Goal: Task Accomplishment & Management: Manage account settings

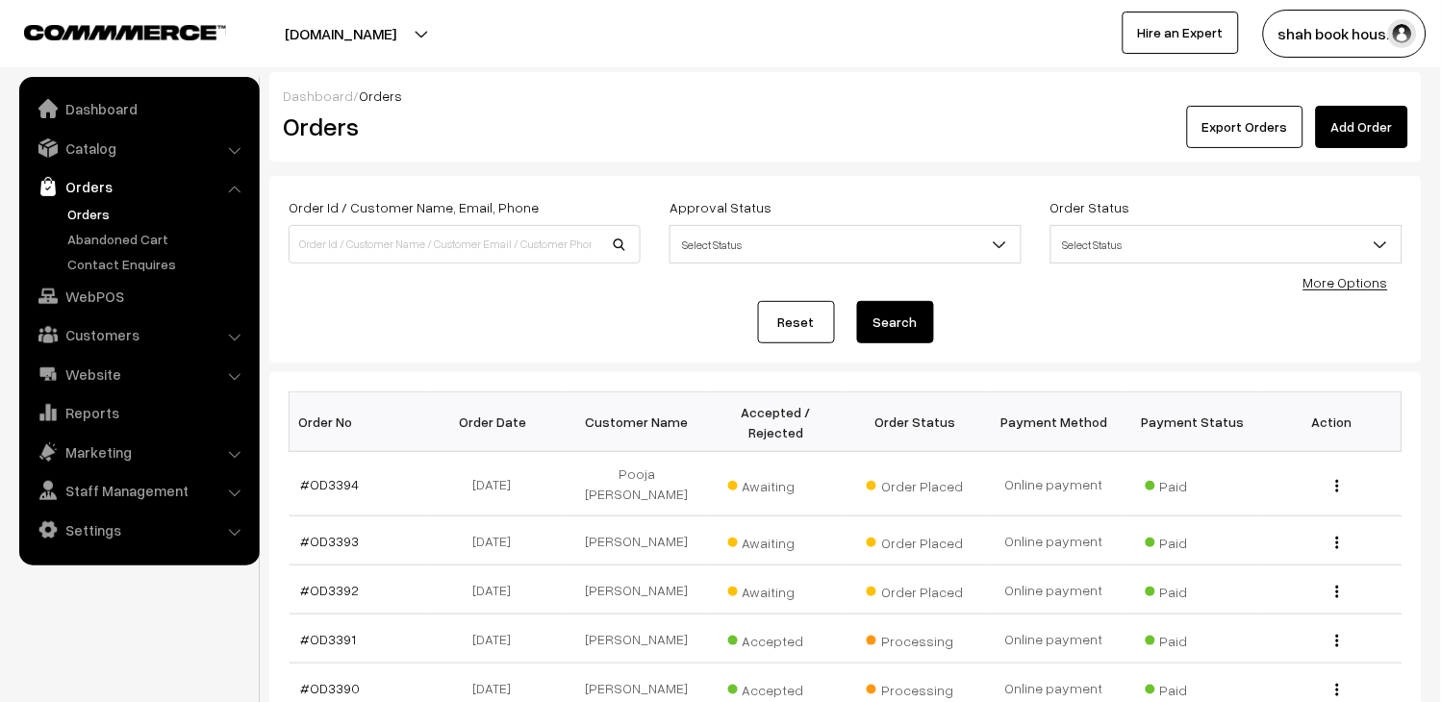
click at [99, 215] on link "Orders" at bounding box center [158, 214] width 190 height 20
click at [348, 582] on link "#OD3392" at bounding box center [330, 590] width 59 height 16
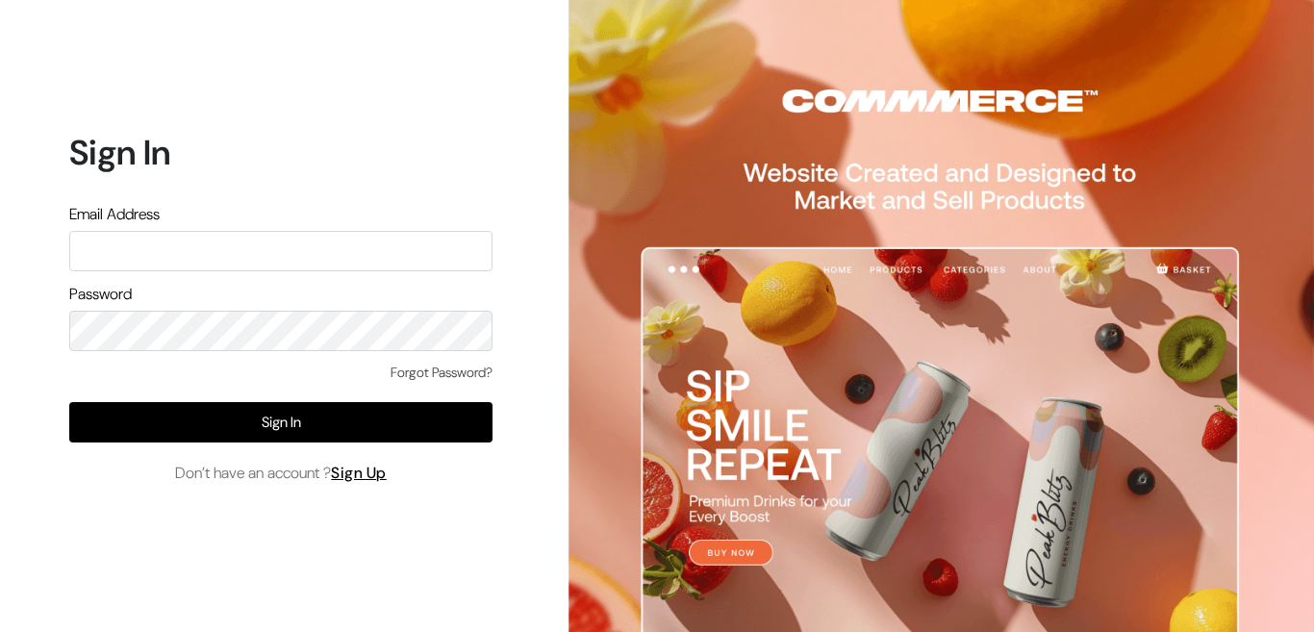
type input "e"
type input "admin@shahbookhouse.com"
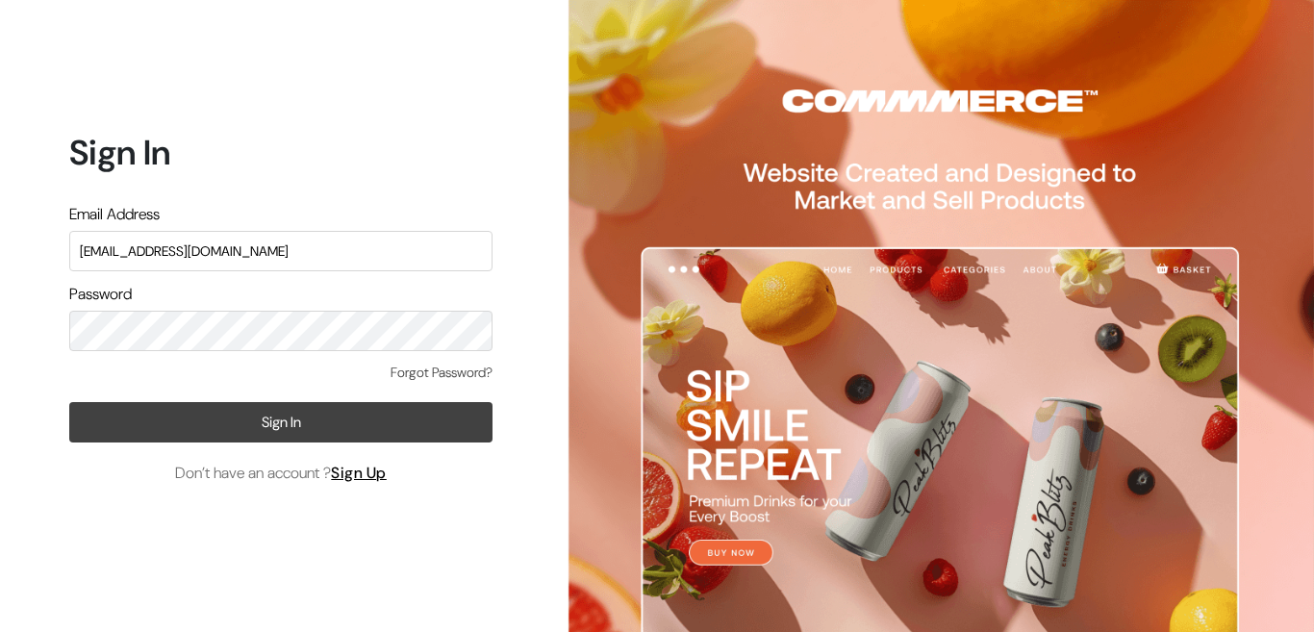
click at [390, 425] on button "Sign In" at bounding box center [280, 422] width 423 height 40
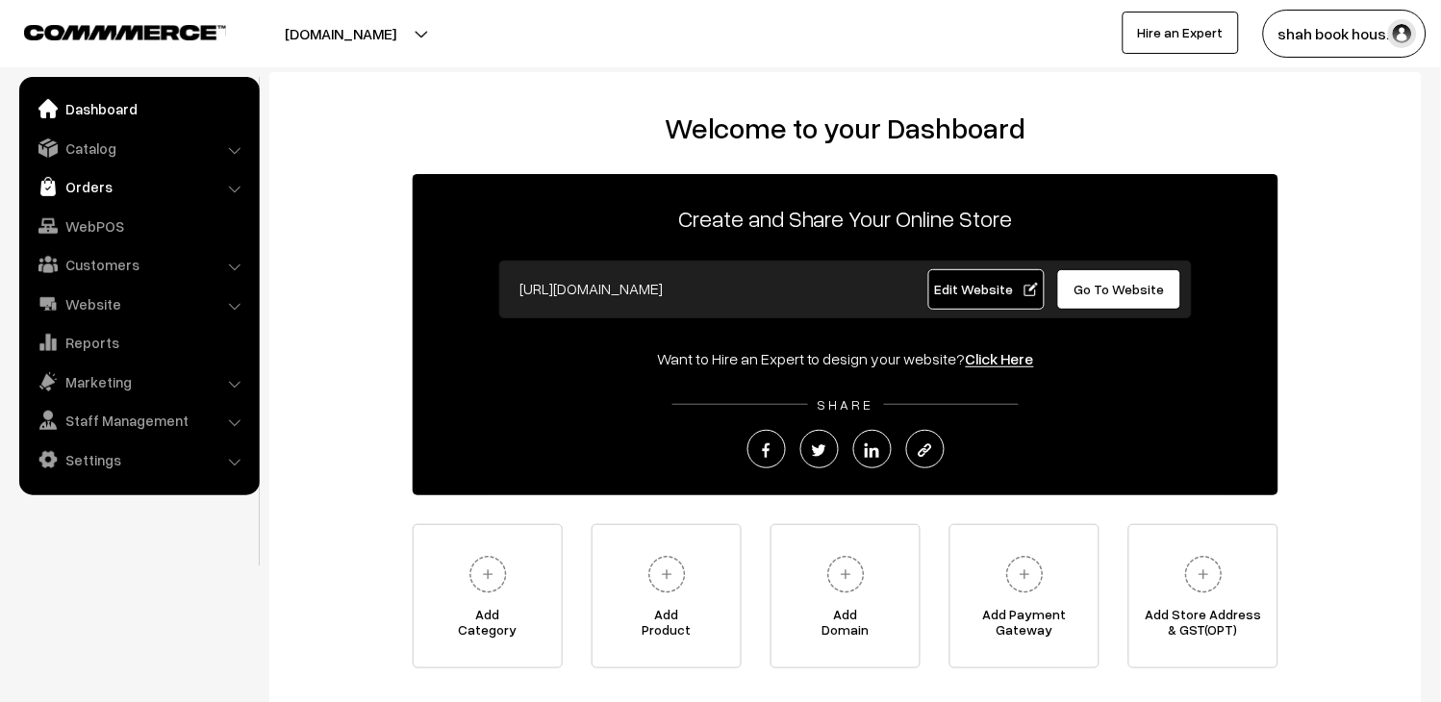
click at [99, 185] on link "Orders" at bounding box center [138, 186] width 229 height 35
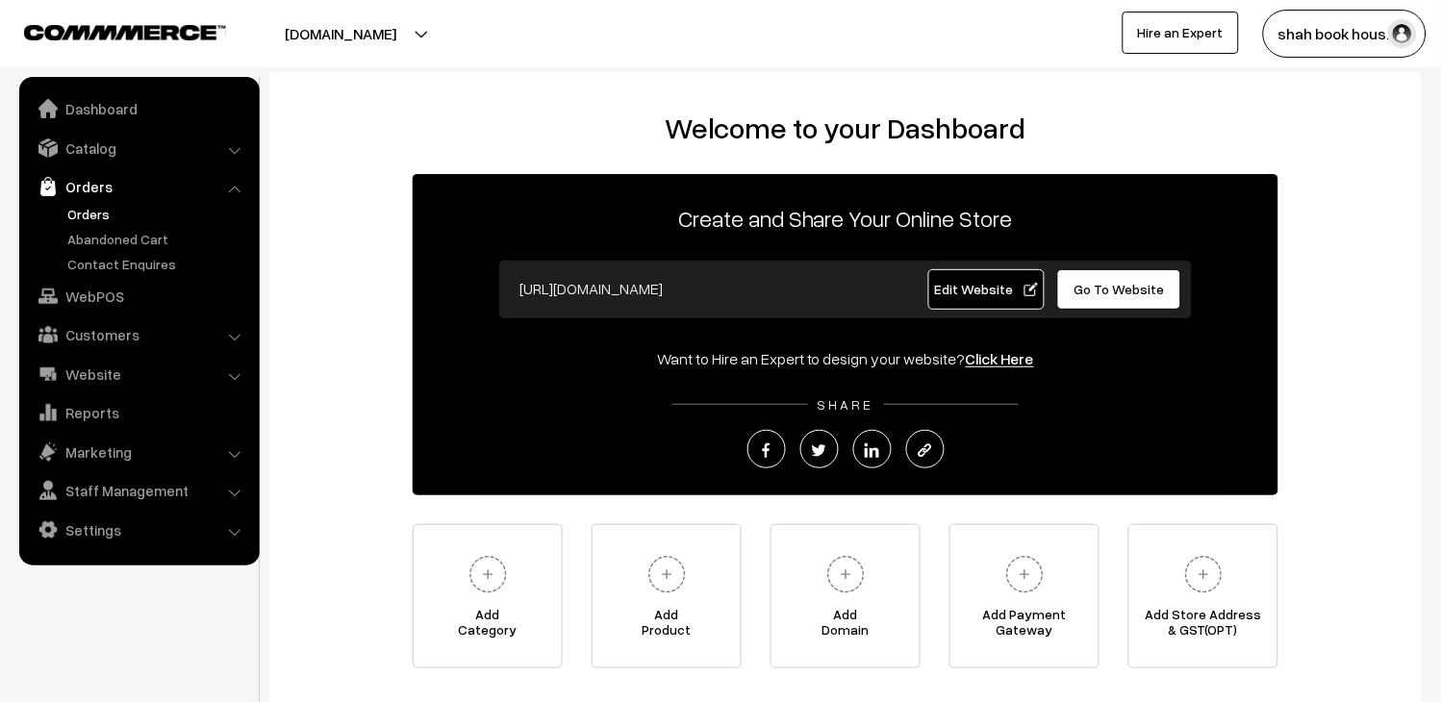
click at [113, 210] on link "Orders" at bounding box center [158, 214] width 190 height 20
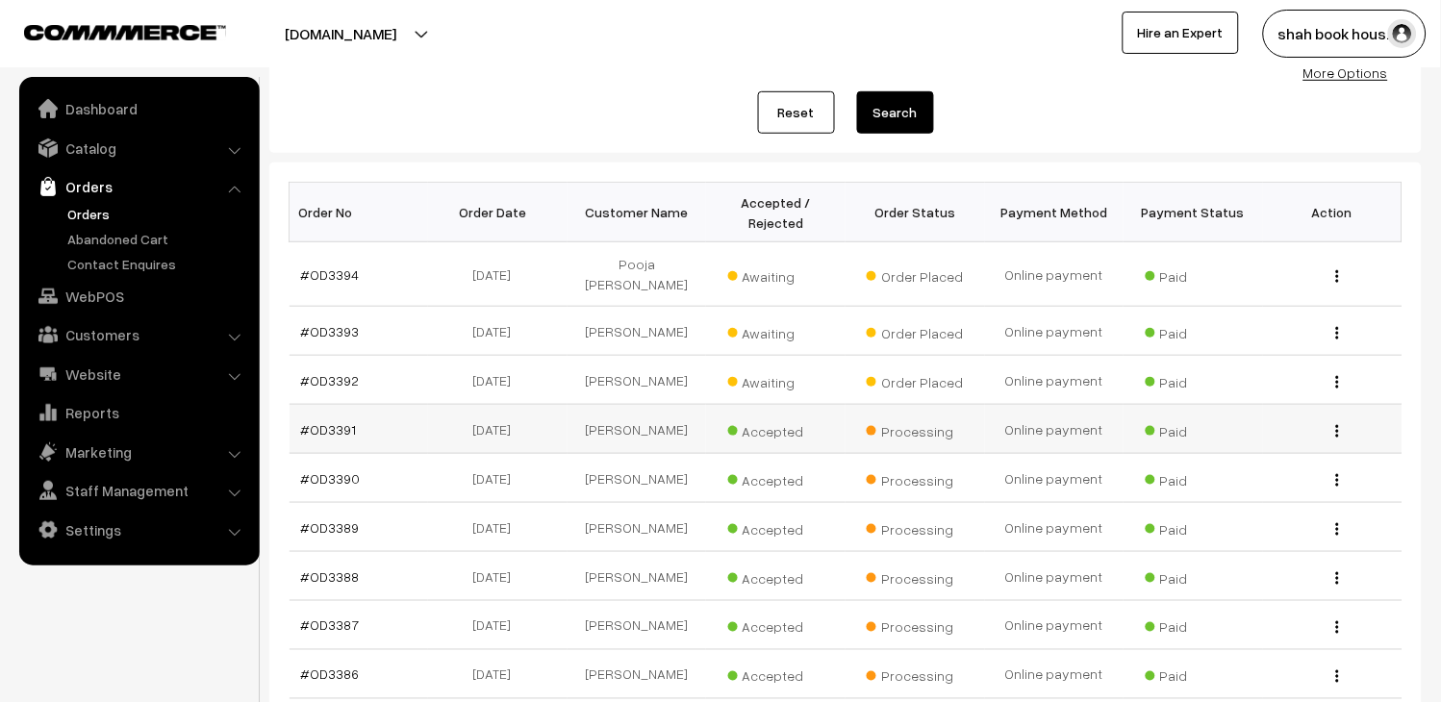
scroll to position [213, 0]
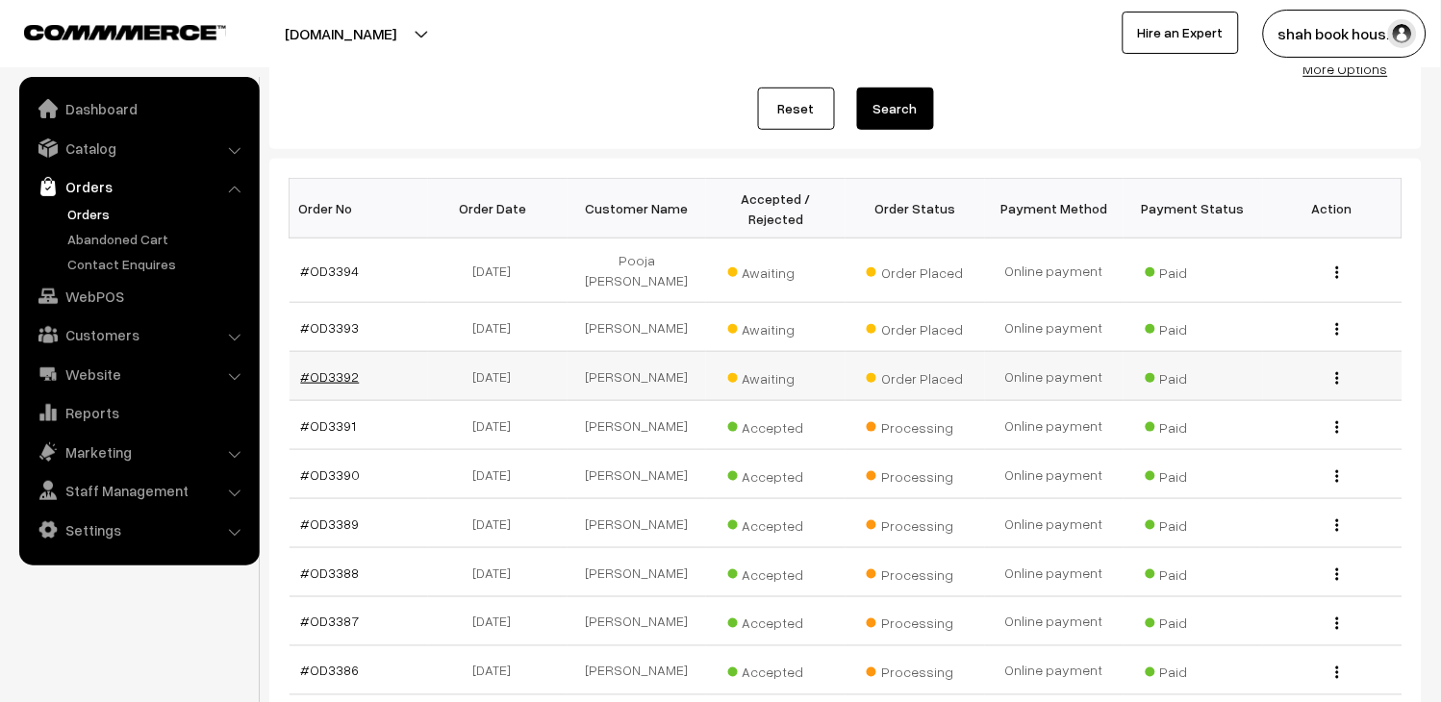
click at [323, 368] on link "#OD3392" at bounding box center [330, 376] width 59 height 16
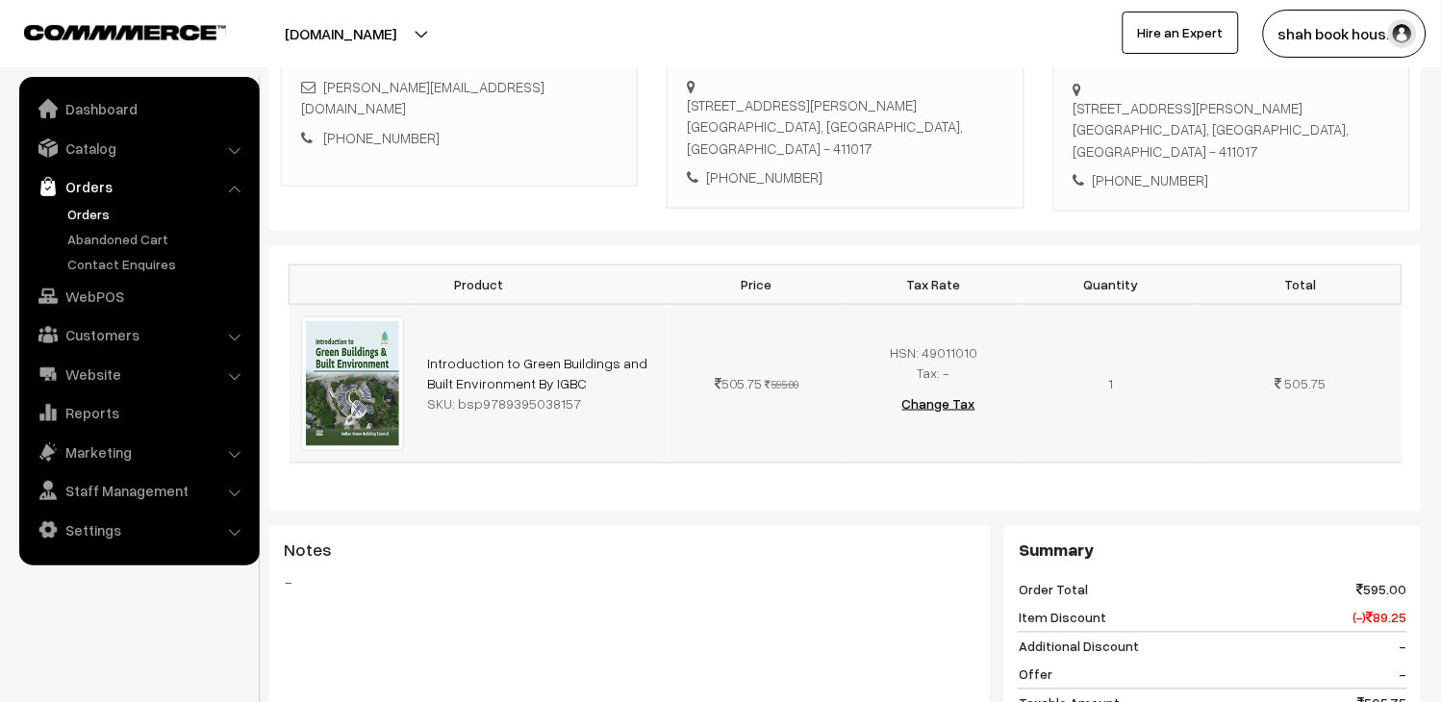
scroll to position [320, 0]
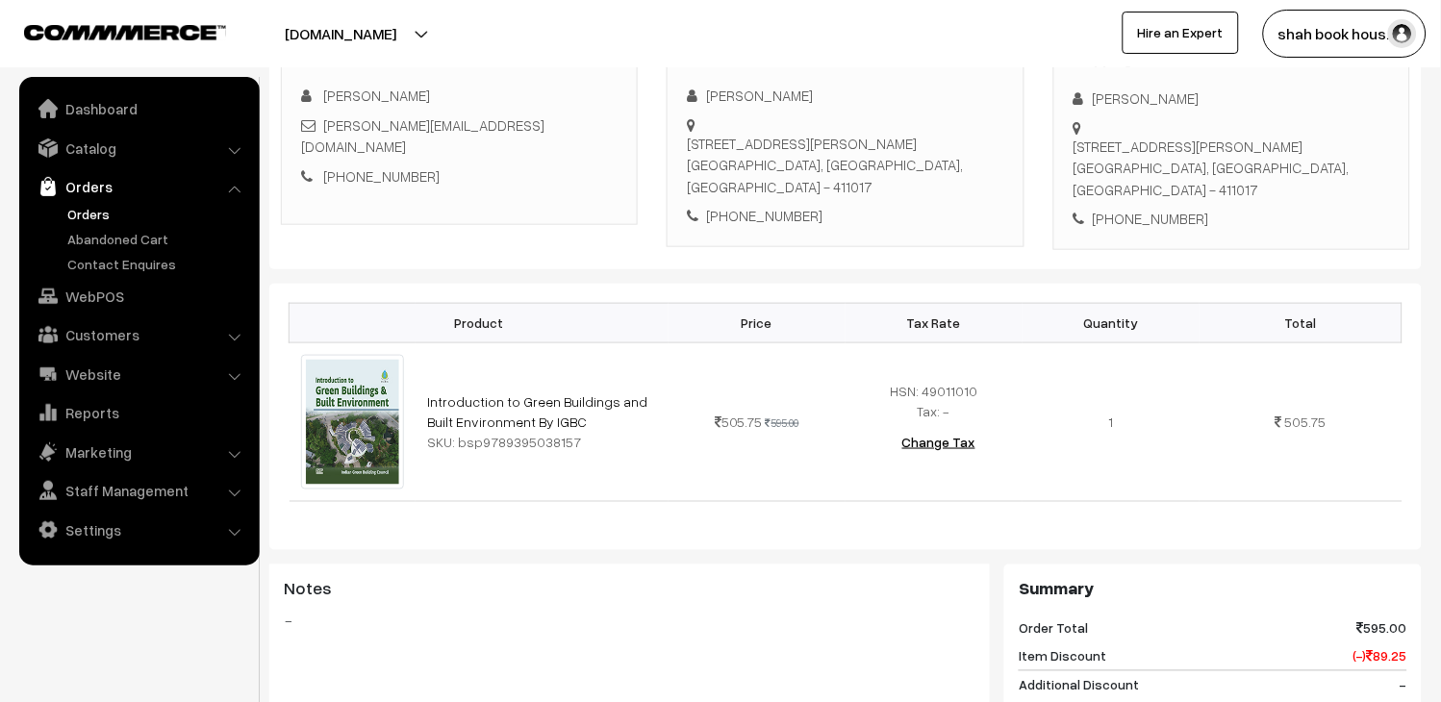
click at [569, 131] on div "[PERSON_NAME][EMAIL_ADDRESS][DOMAIN_NAME]" at bounding box center [459, 135] width 316 height 43
click at [569, 131] on div "megha@legacylifespaces.com" at bounding box center [459, 135] width 316 height 43
copy div "megha@legacylifespaces.com"
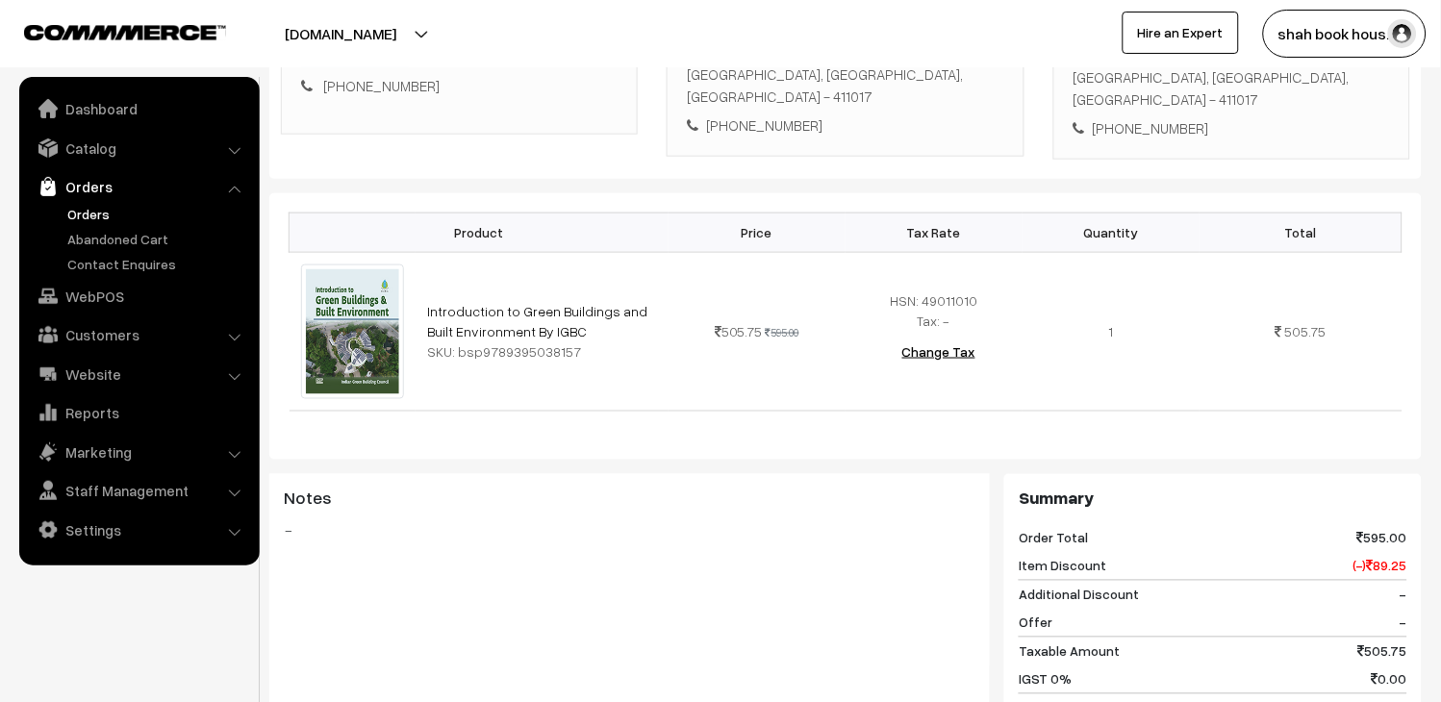
scroll to position [640, 0]
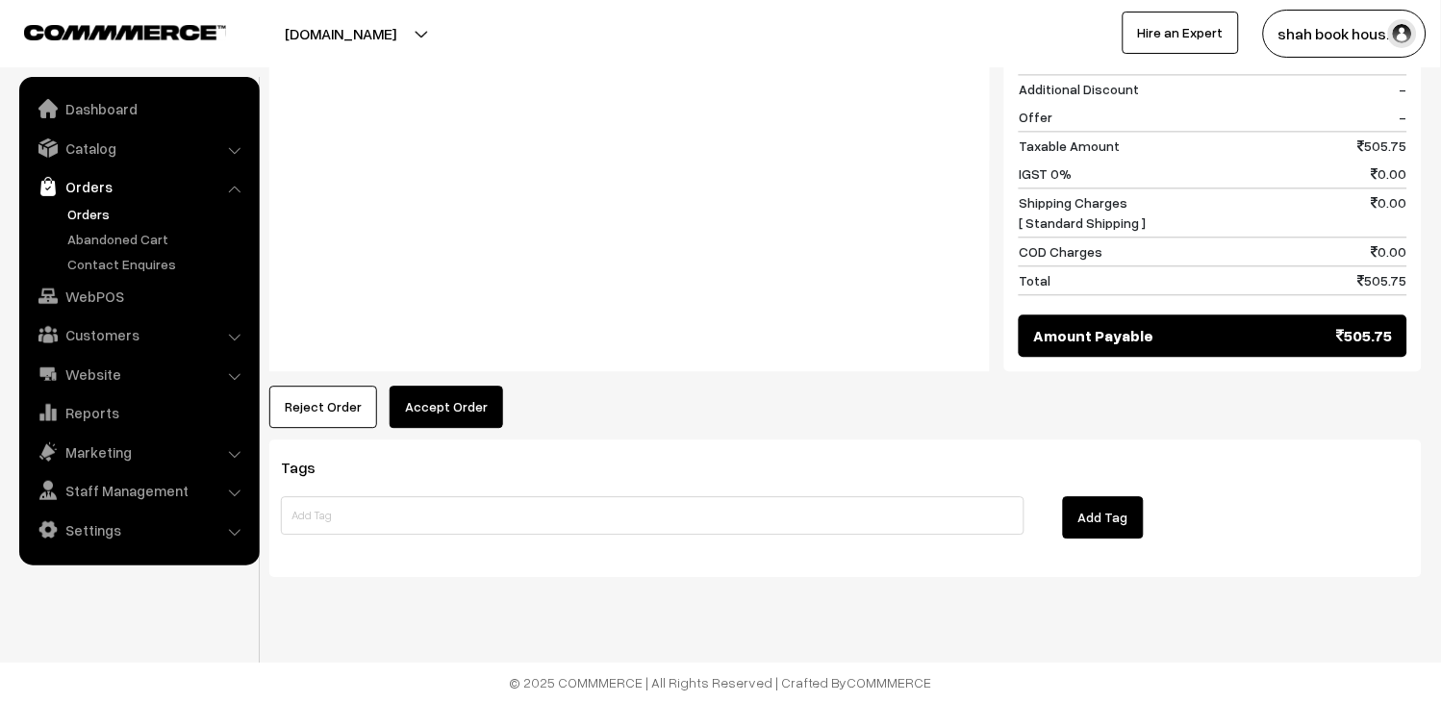
click at [438, 408] on button "Accept Order" at bounding box center [445, 407] width 113 height 42
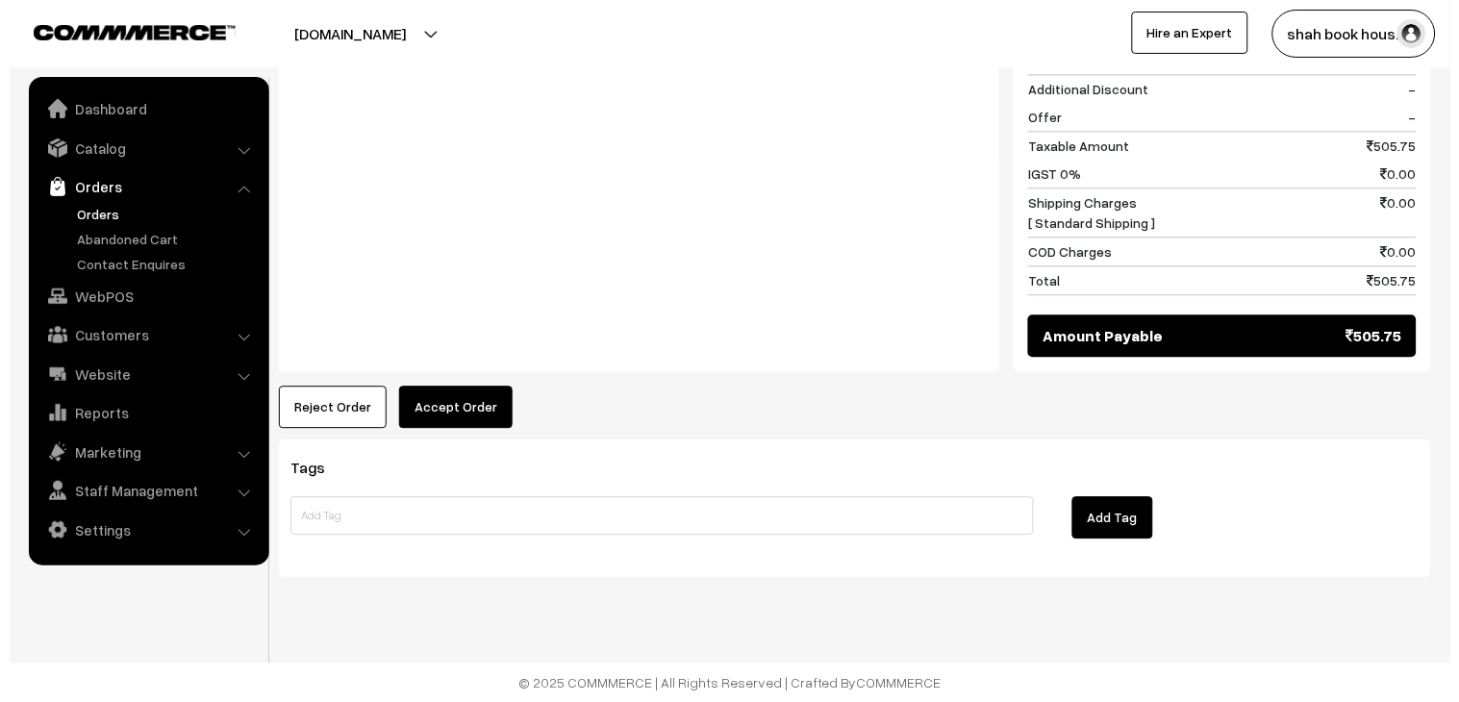
scroll to position [919, 0]
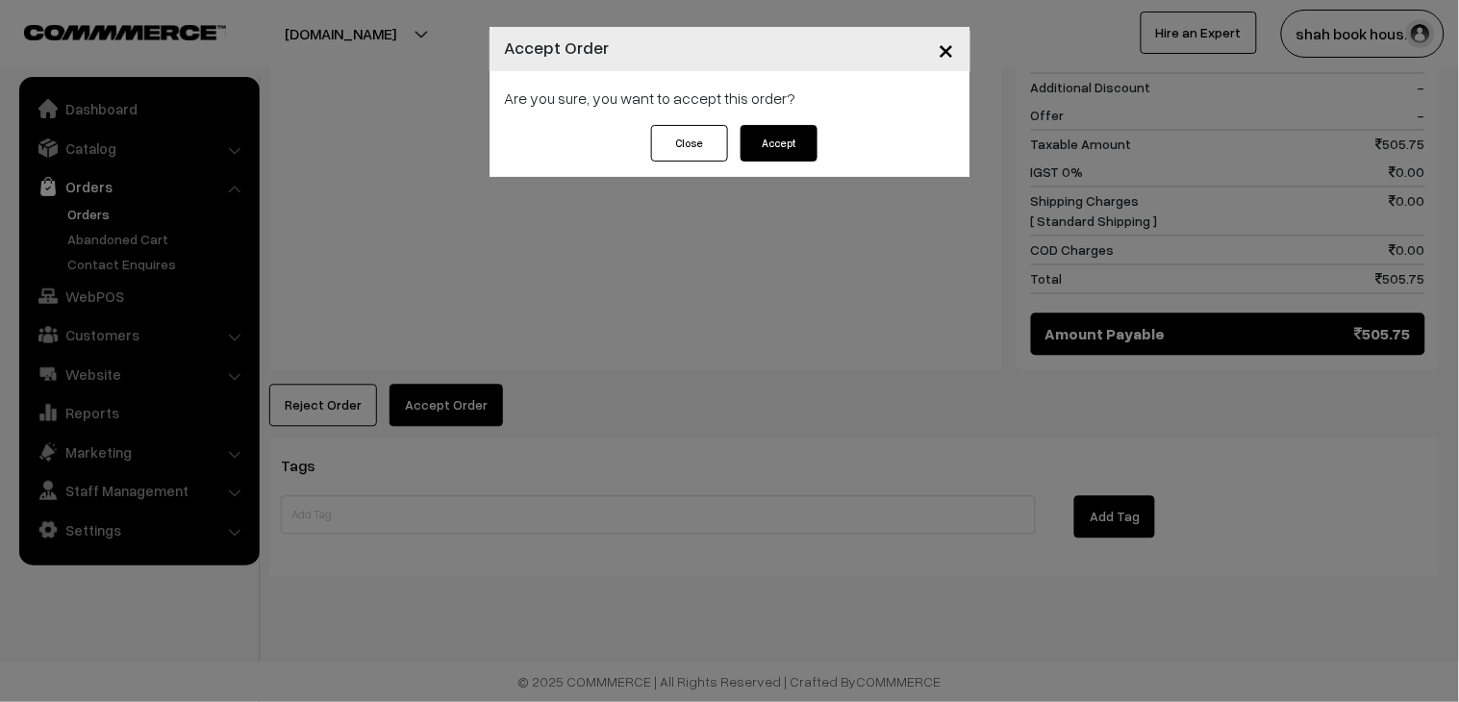
click at [753, 136] on button "Accept" at bounding box center [778, 143] width 77 height 37
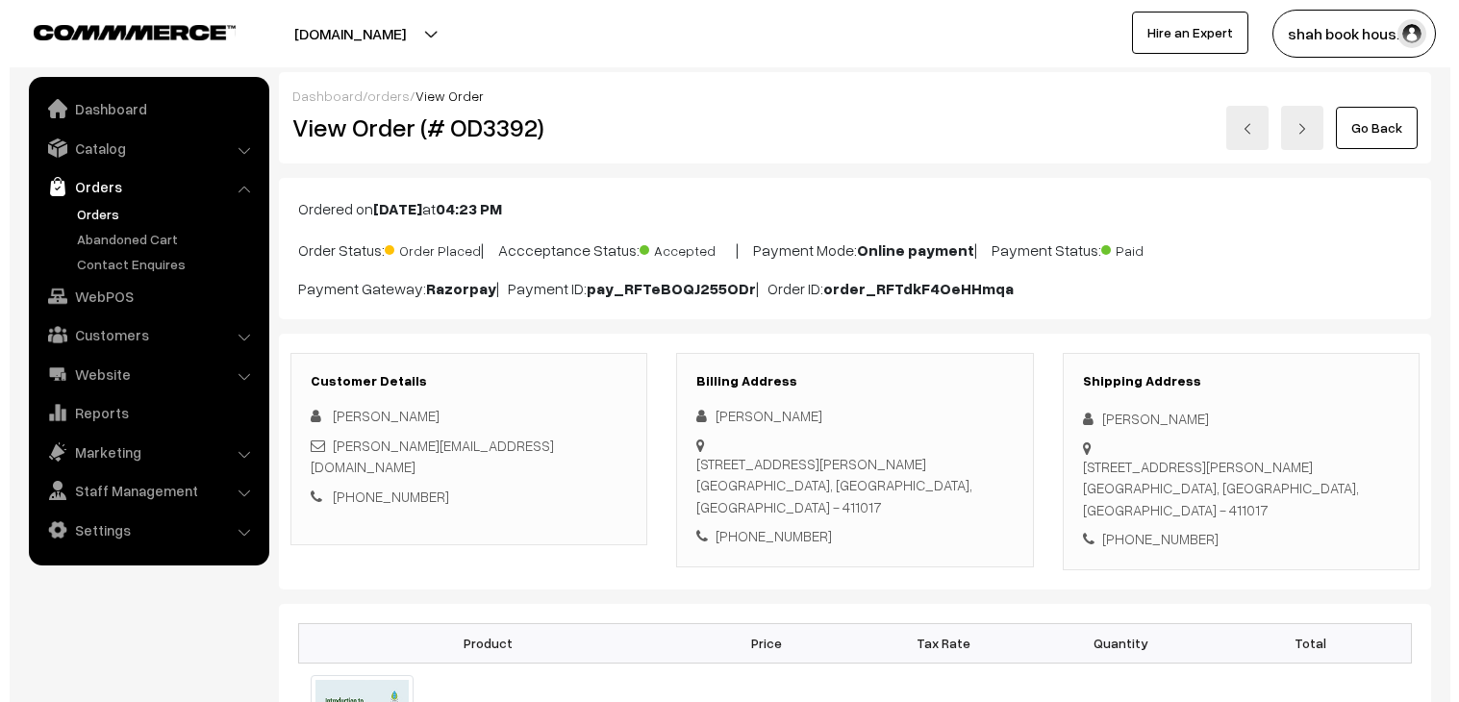
scroll to position [854, 0]
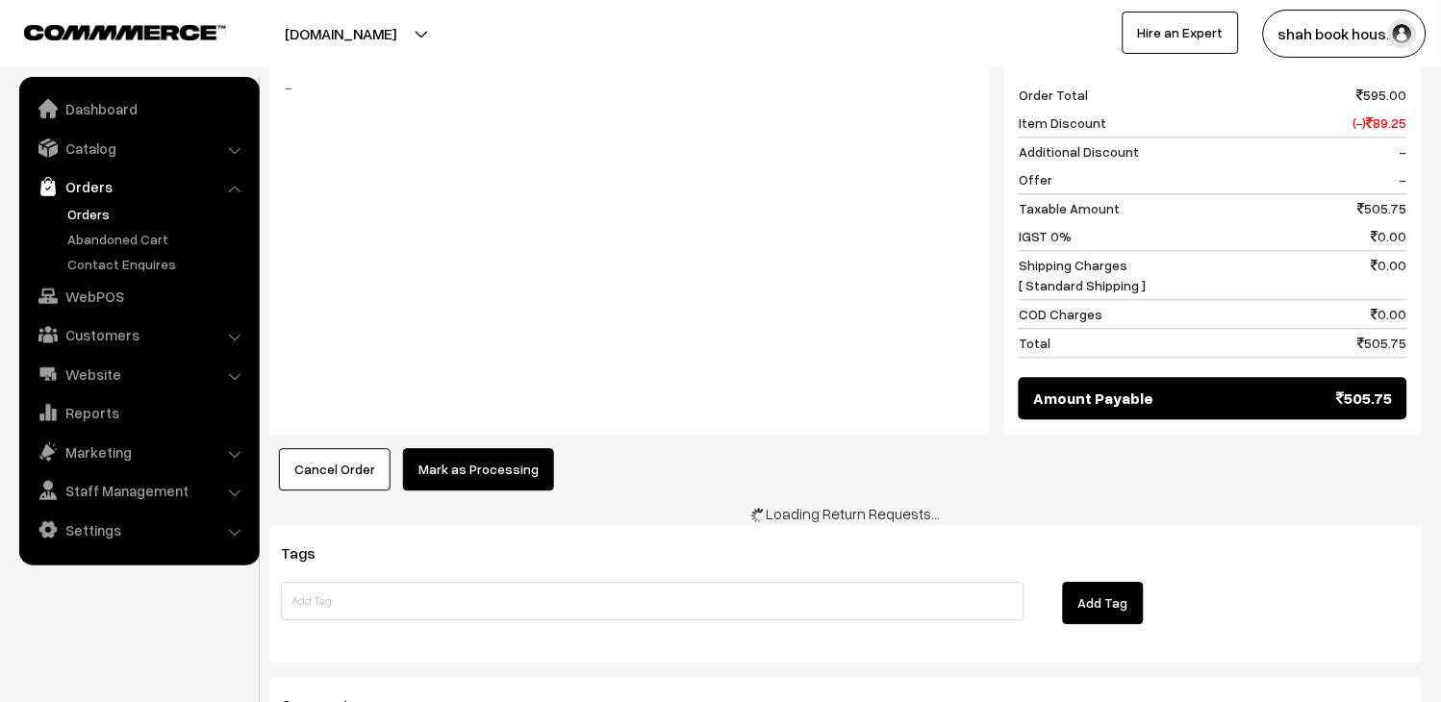
click at [467, 459] on button "Mark as Processing" at bounding box center [478, 469] width 151 height 42
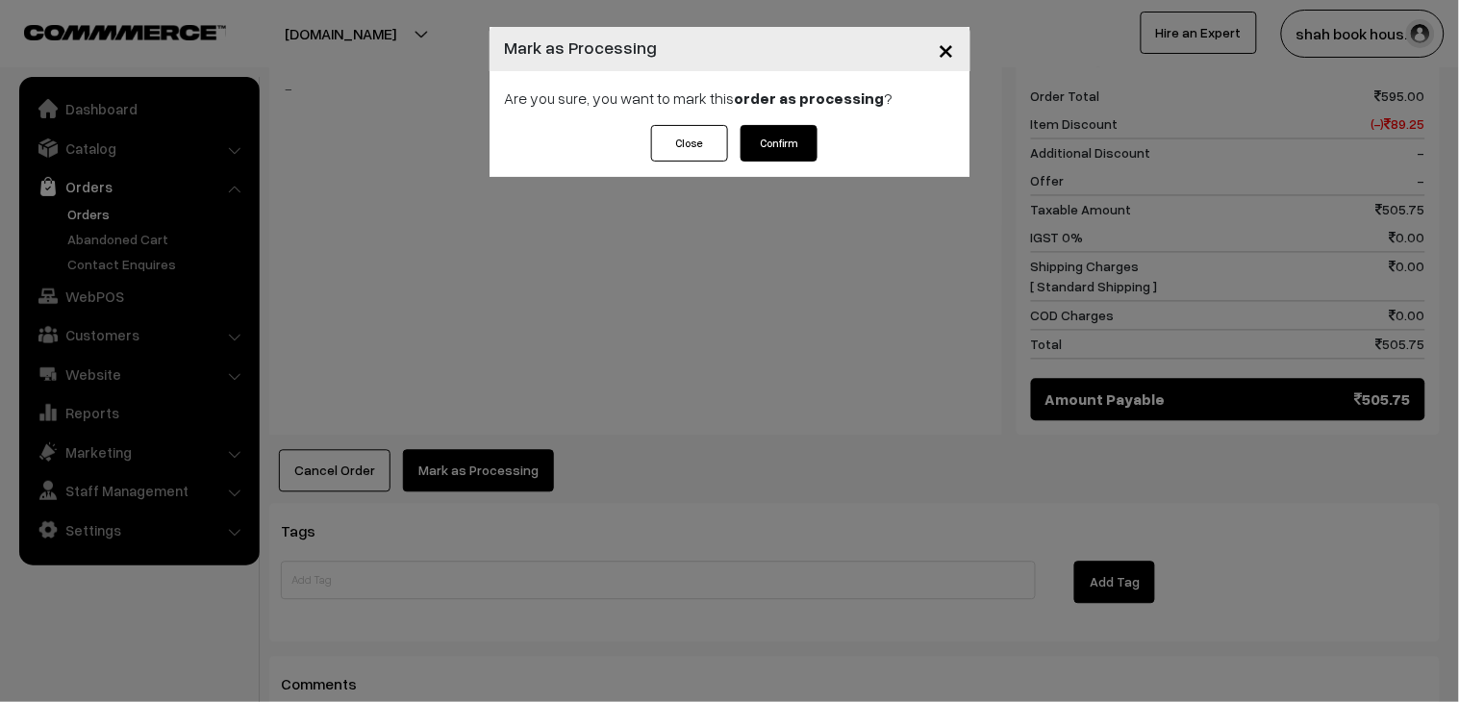
click at [777, 132] on button "Confirm" at bounding box center [778, 143] width 77 height 37
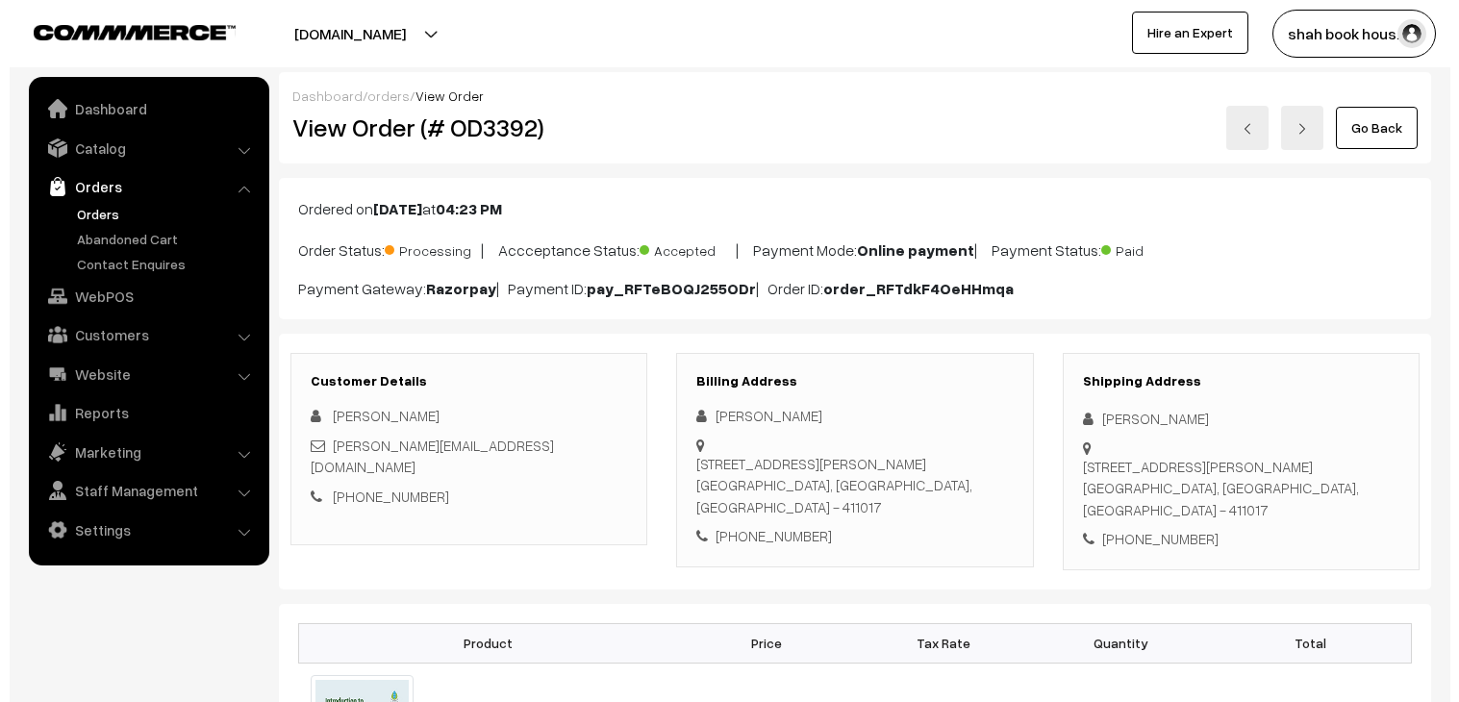
scroll to position [747, 0]
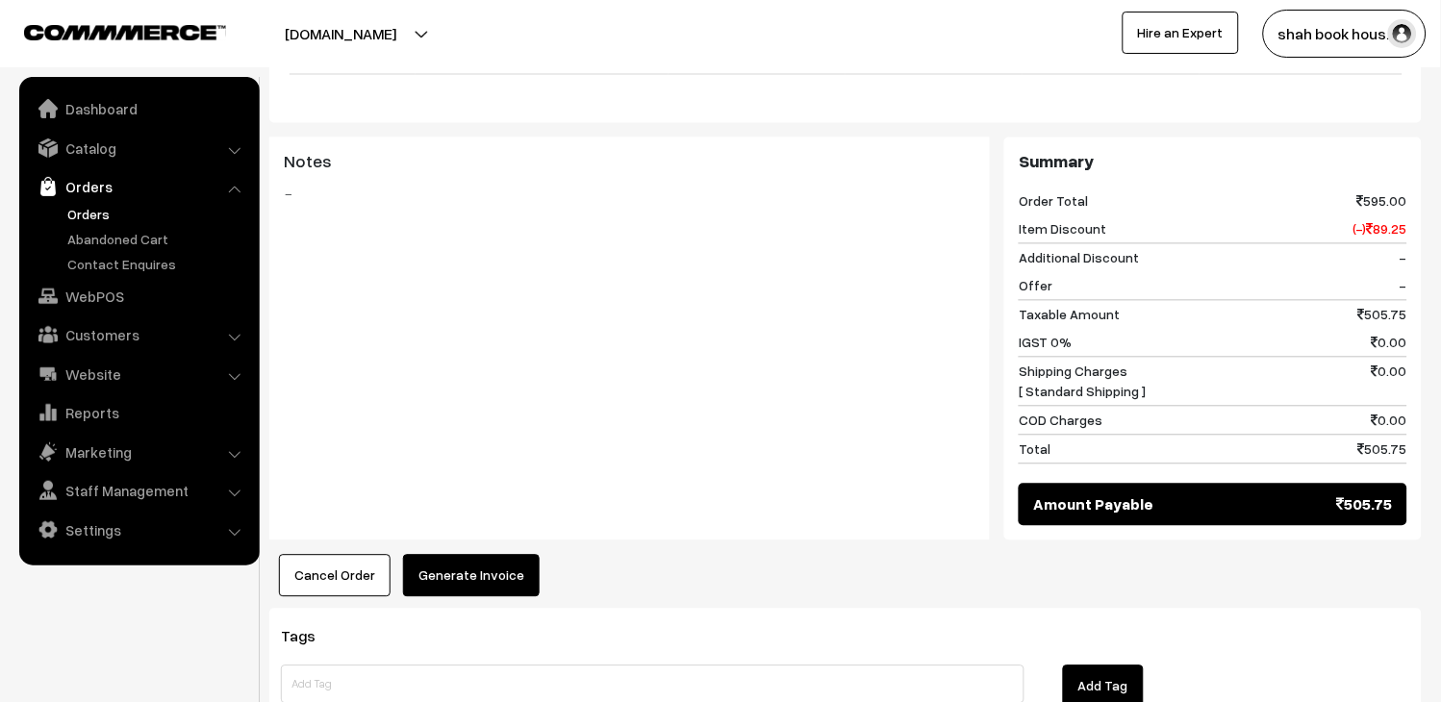
click at [447, 589] on button "Generate Invoice" at bounding box center [471, 576] width 137 height 42
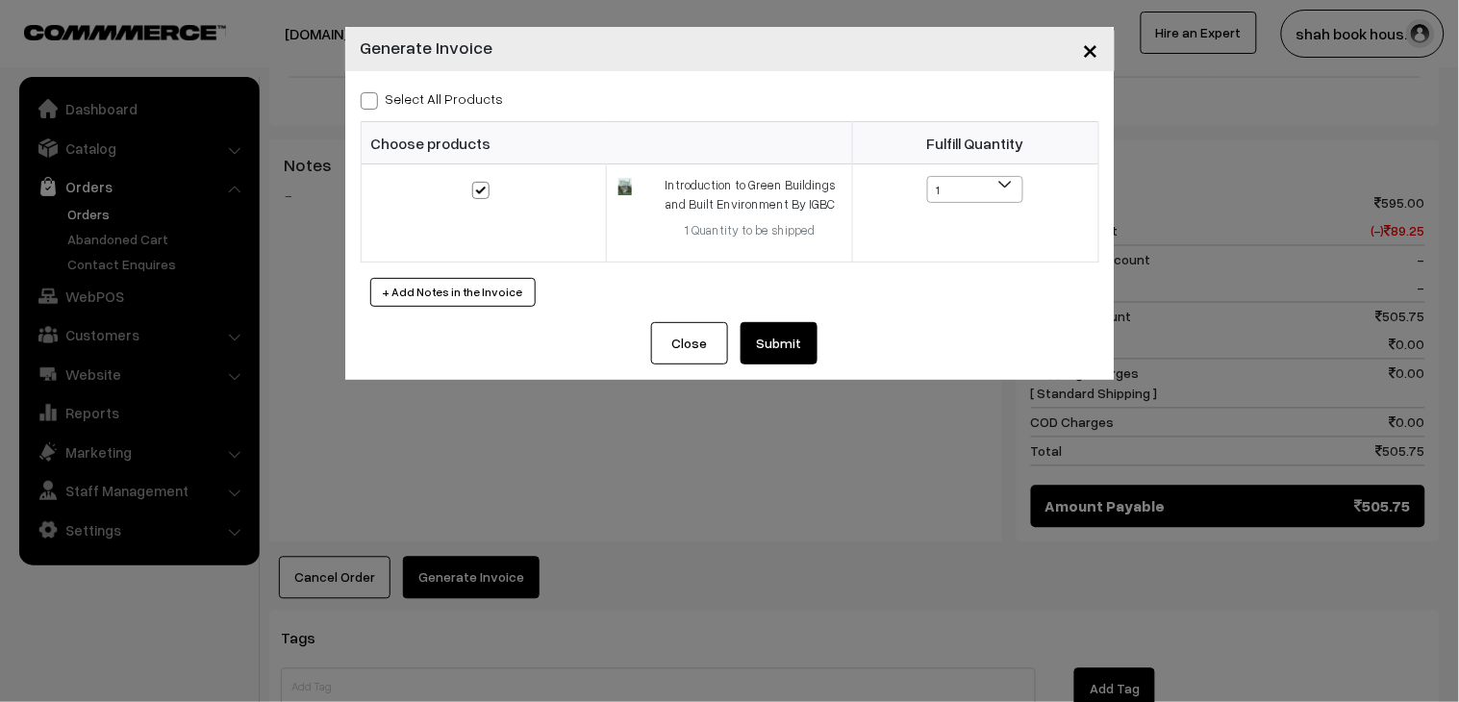
click at [784, 357] on button "Submit" at bounding box center [778, 343] width 77 height 42
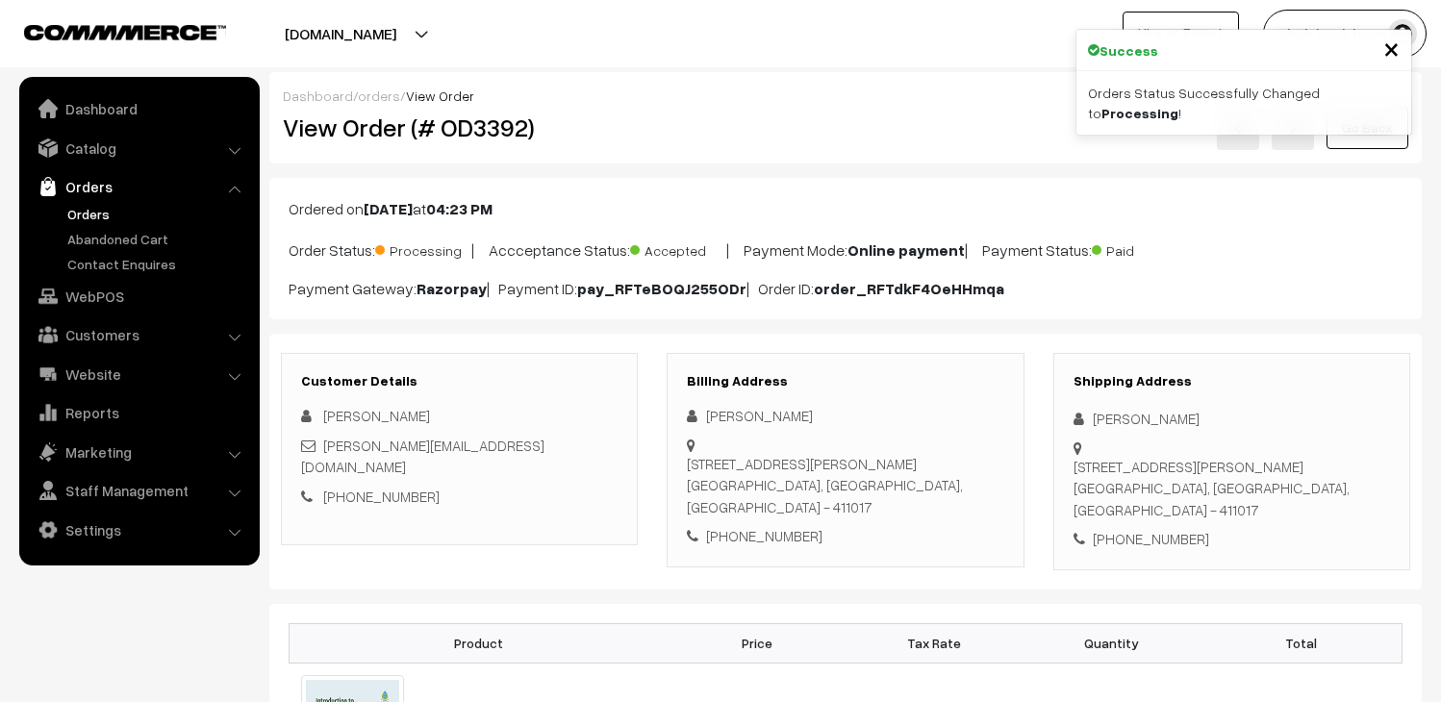
scroll to position [1389, 0]
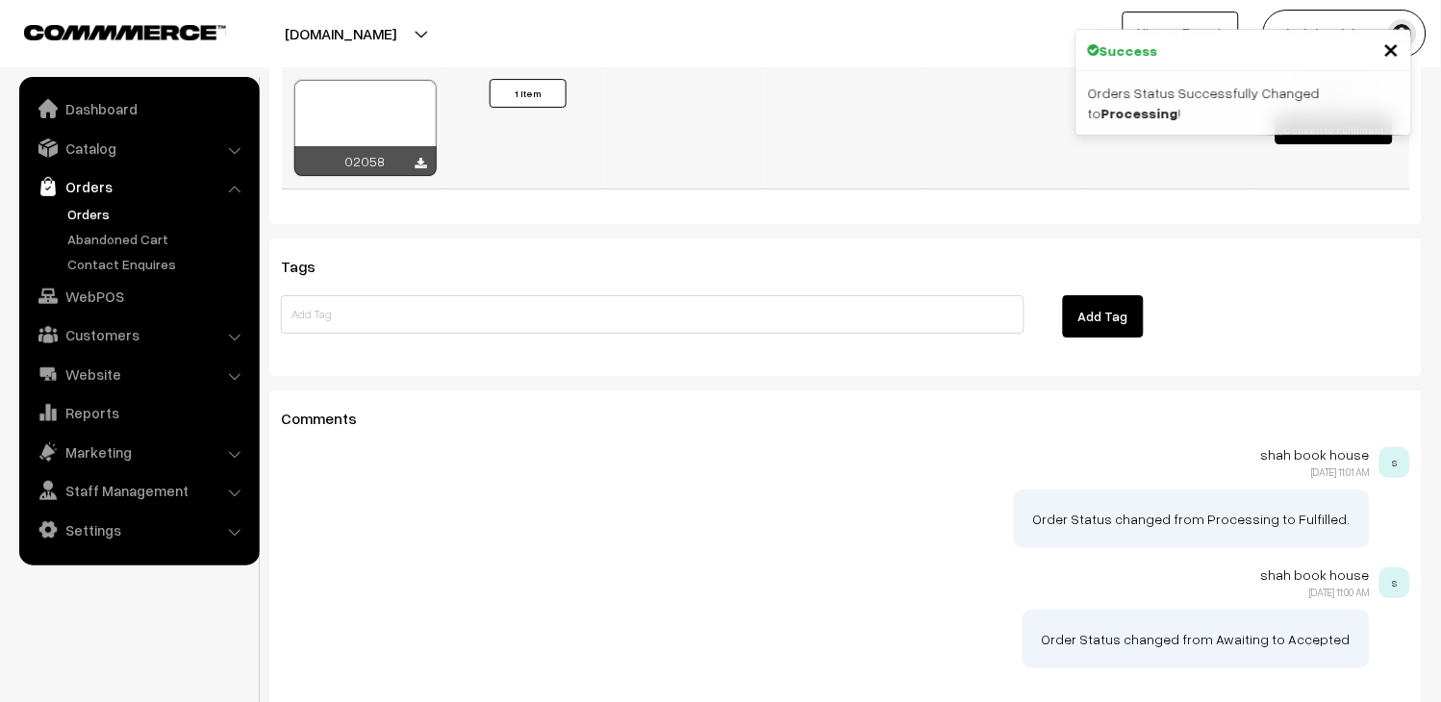
click at [415, 131] on div at bounding box center [365, 128] width 142 height 96
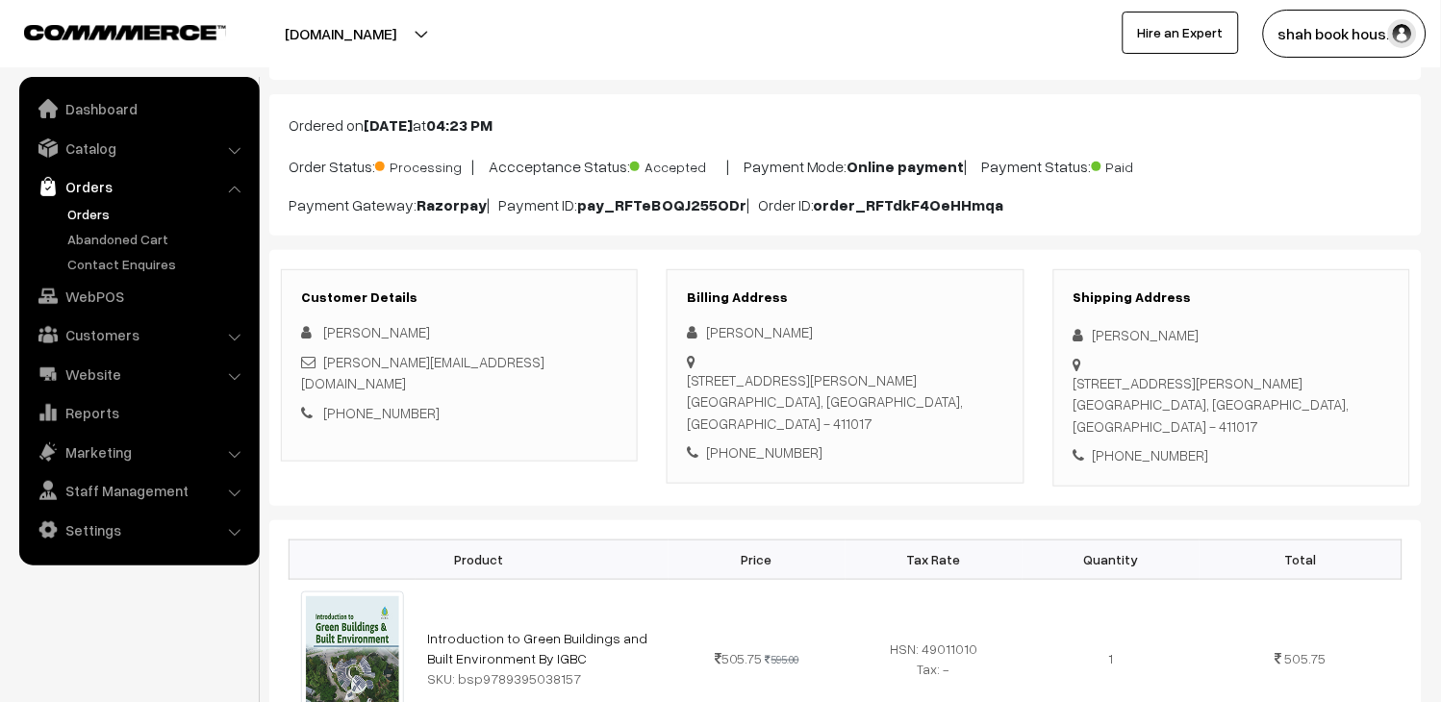
scroll to position [0, 0]
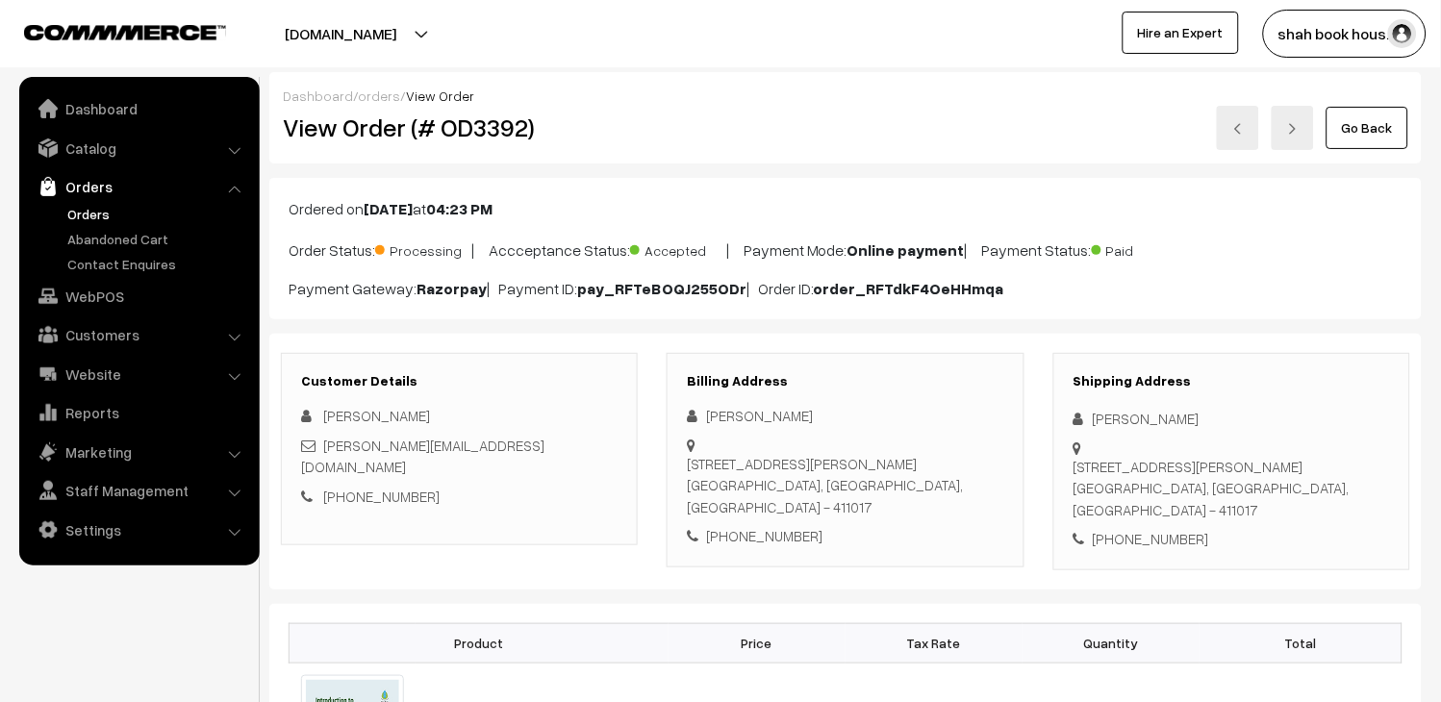
click at [83, 215] on link "Orders" at bounding box center [158, 214] width 190 height 20
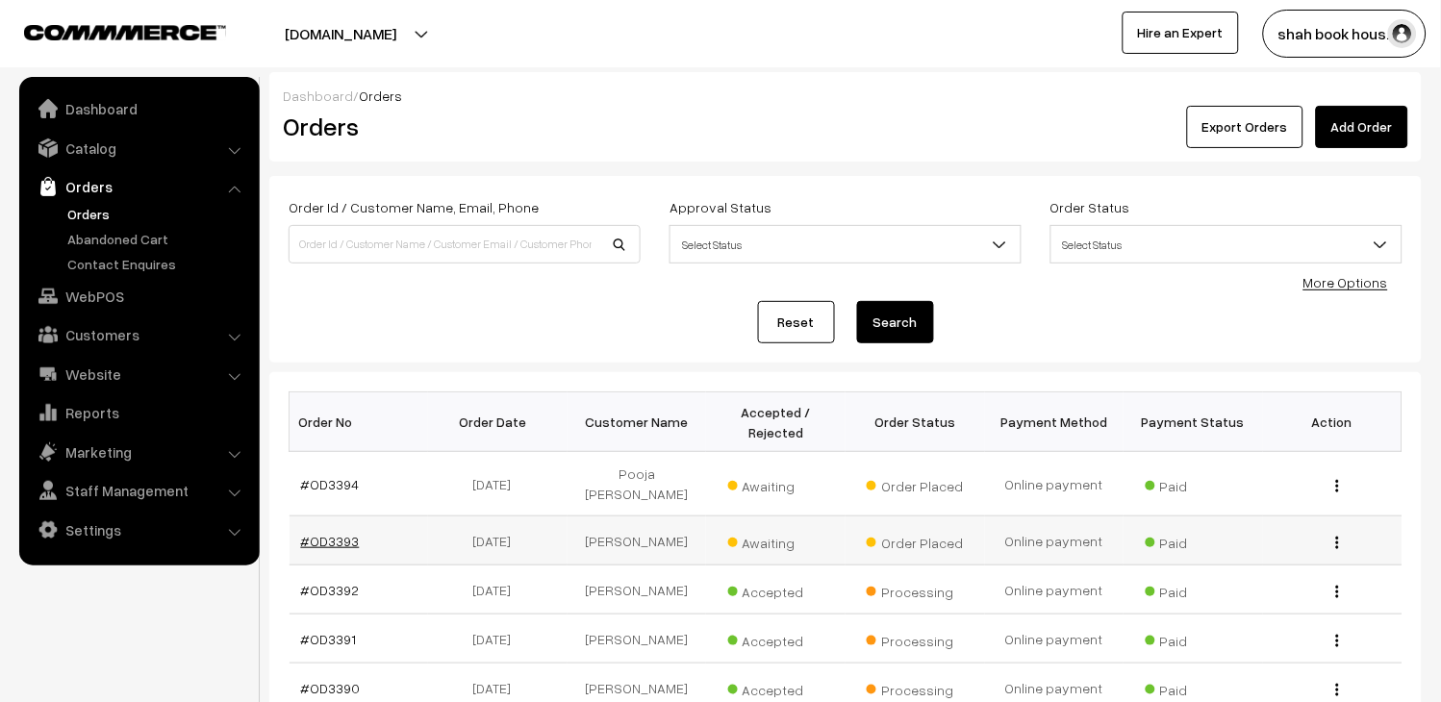
click at [315, 533] on link "#OD3393" at bounding box center [330, 541] width 59 height 16
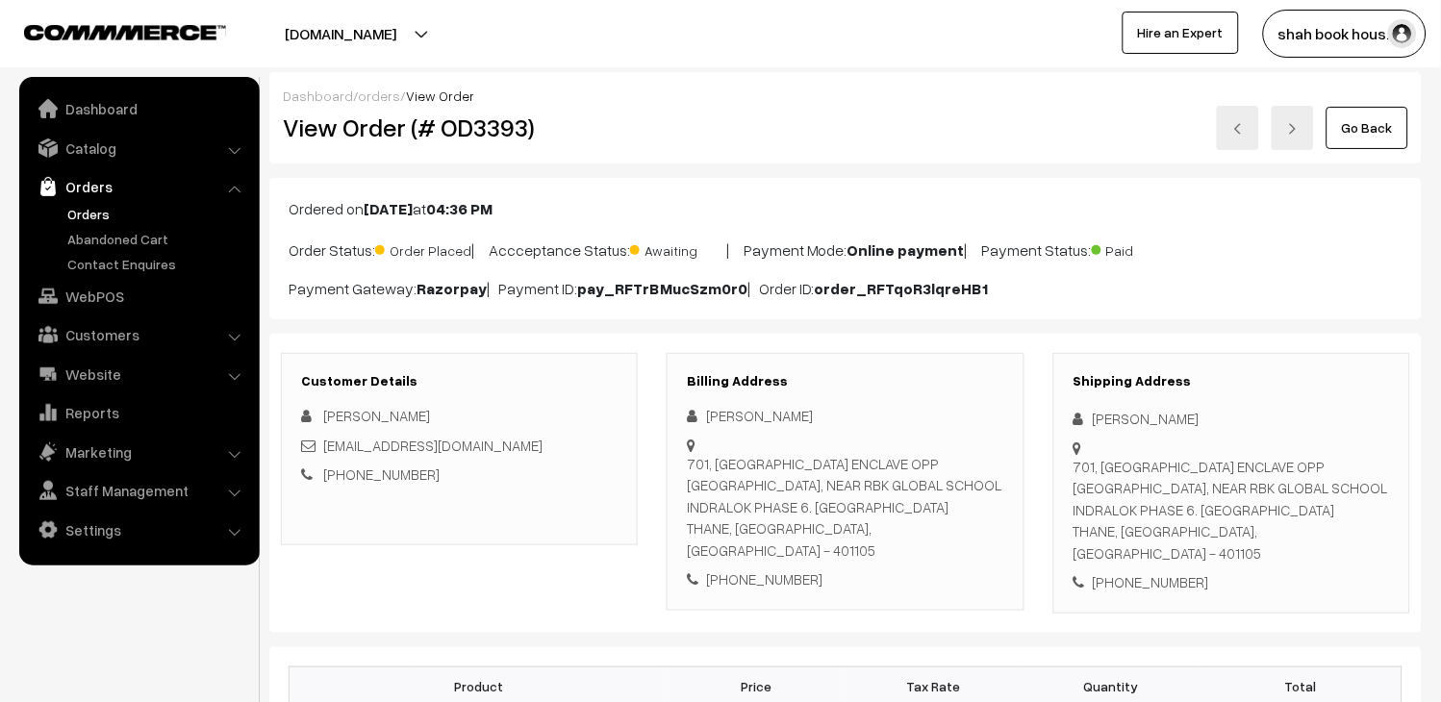
click at [505, 446] on div "angelaakaushik@gmail.com" at bounding box center [459, 446] width 316 height 22
drag, startPoint x: 0, startPoint y: 0, endPoint x: 505, endPoint y: 446, distance: 673.8
click at [505, 446] on div "angelaakaushik@gmail.com" at bounding box center [459, 446] width 316 height 22
copy div "angelaakaushik@gmail.com"
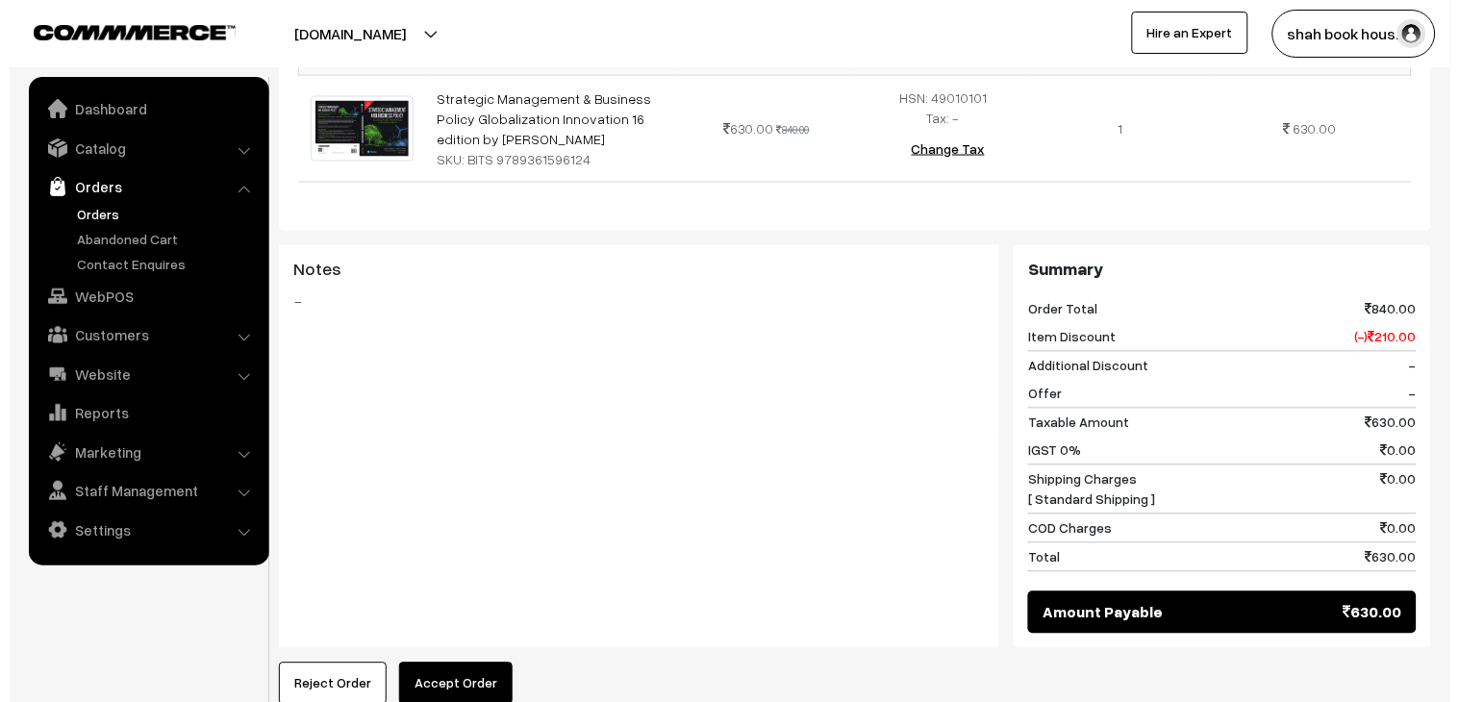
scroll to position [887, 0]
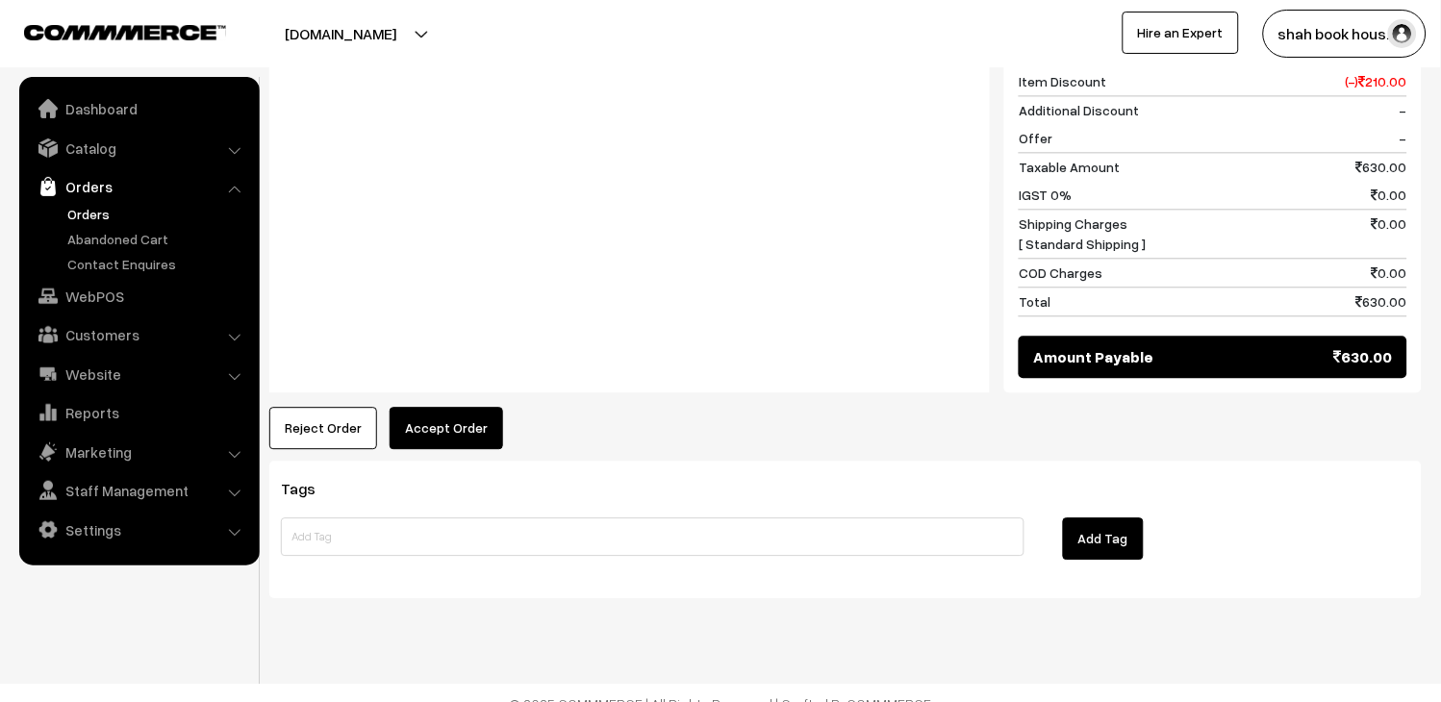
click at [443, 424] on button "Accept Order" at bounding box center [445, 428] width 113 height 42
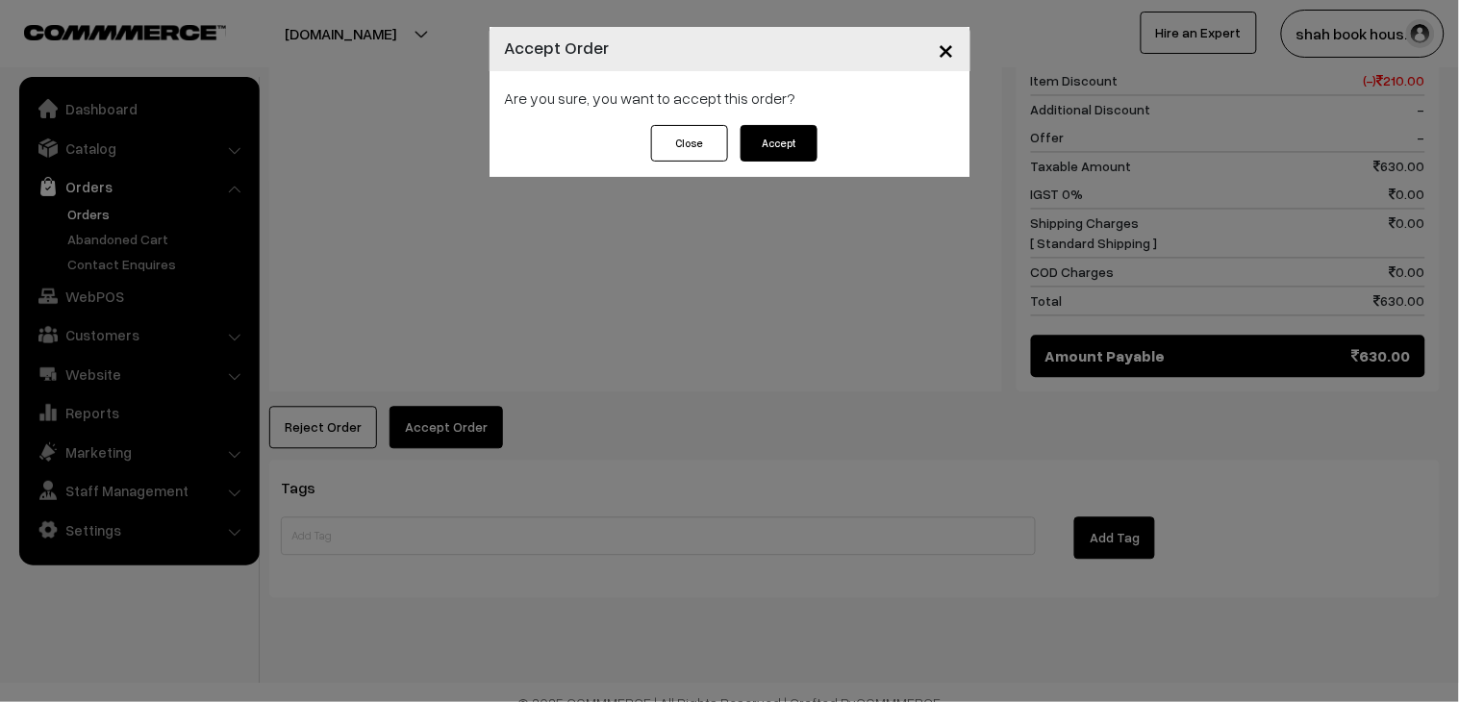
click at [758, 157] on button "Accept" at bounding box center [778, 143] width 77 height 37
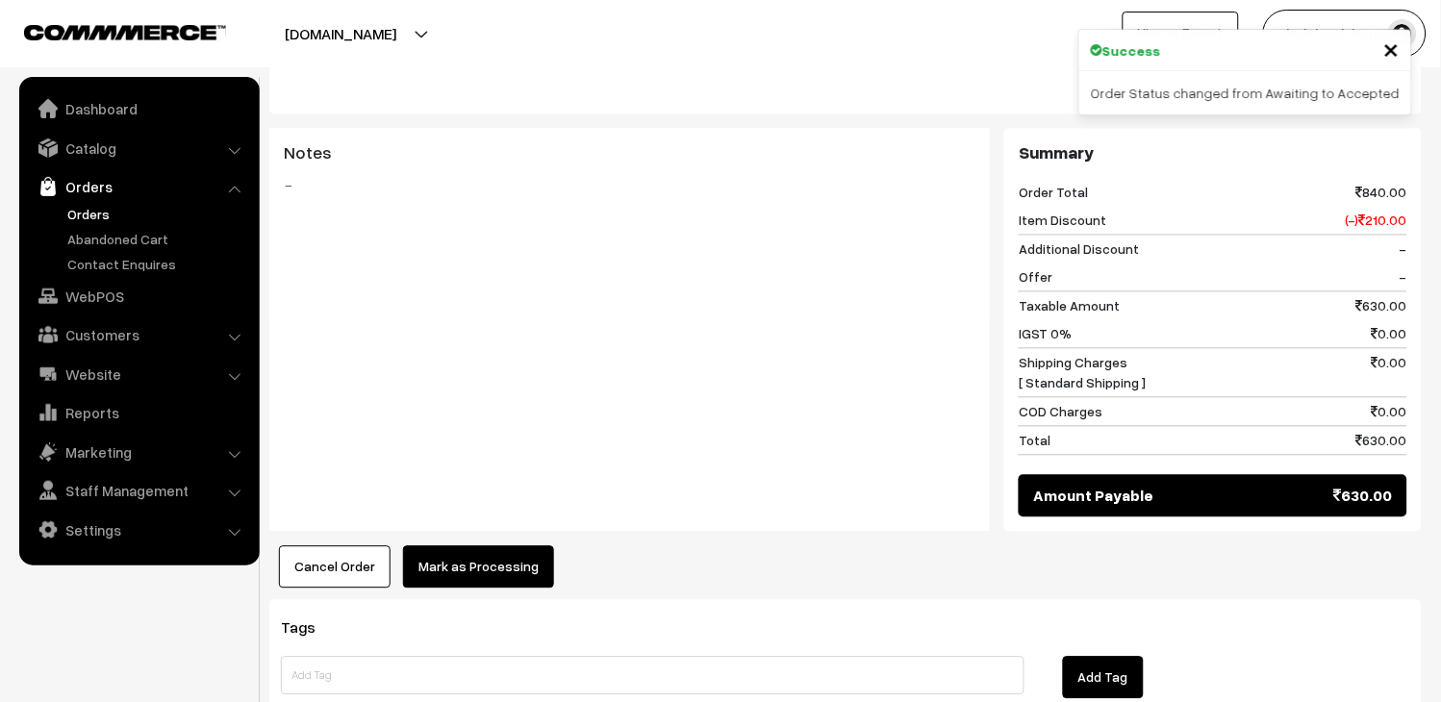
click at [489, 546] on button "Mark as Processing" at bounding box center [478, 567] width 151 height 42
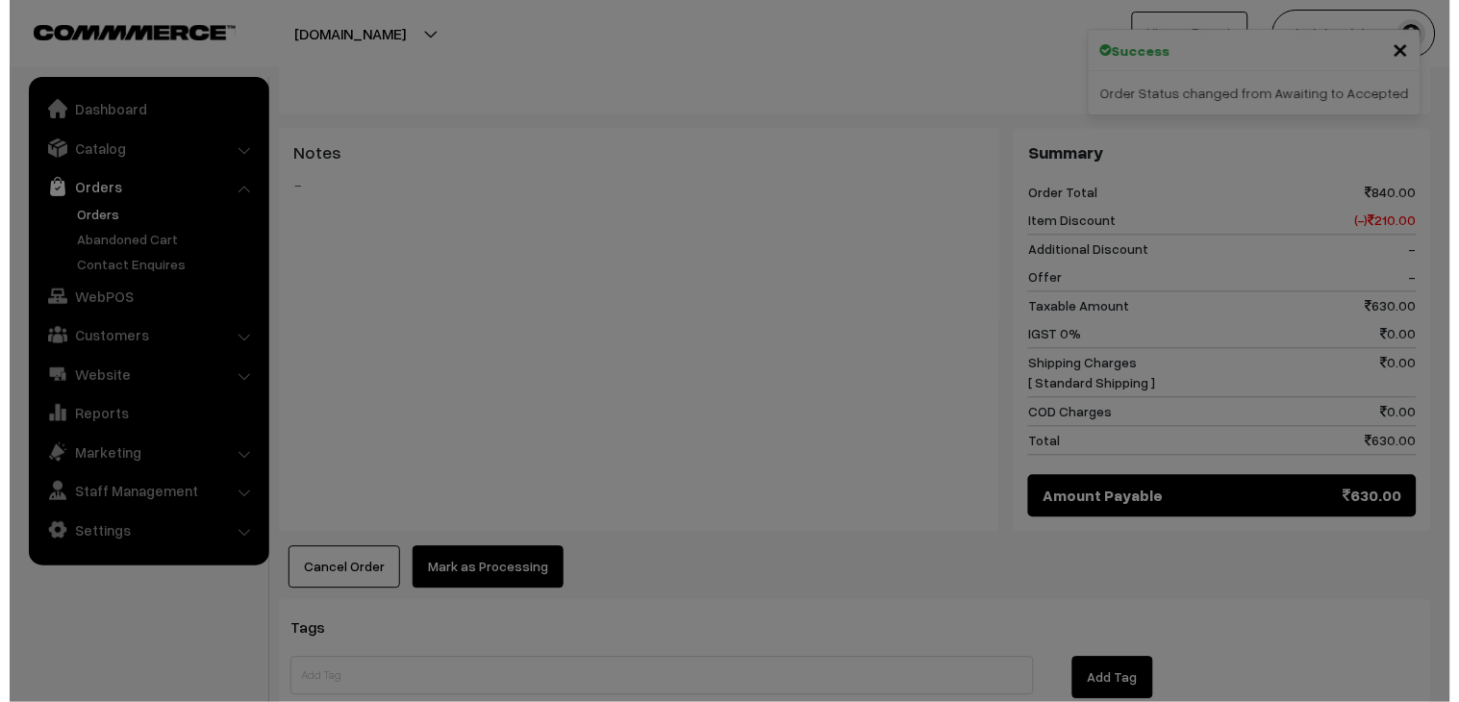
scroll to position [746, 0]
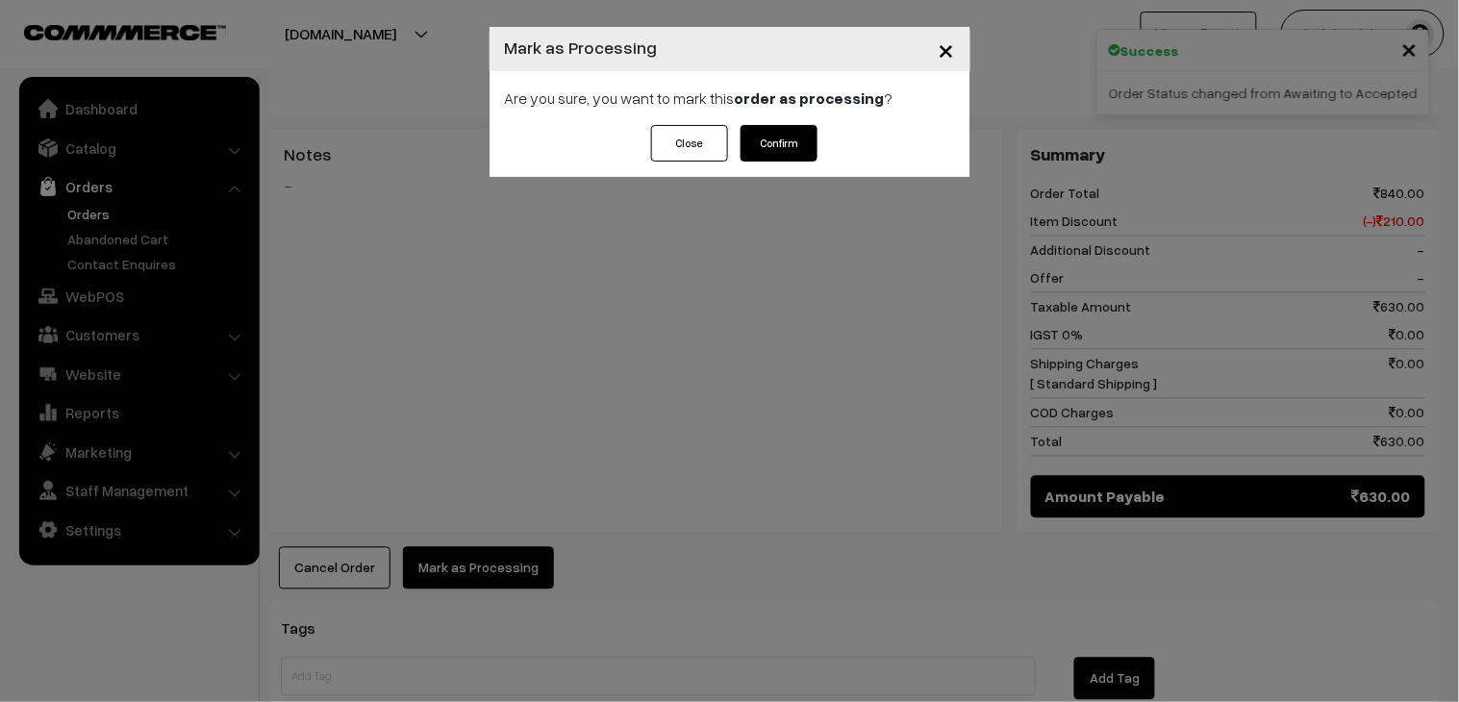
click at [808, 138] on button "Confirm" at bounding box center [778, 143] width 77 height 37
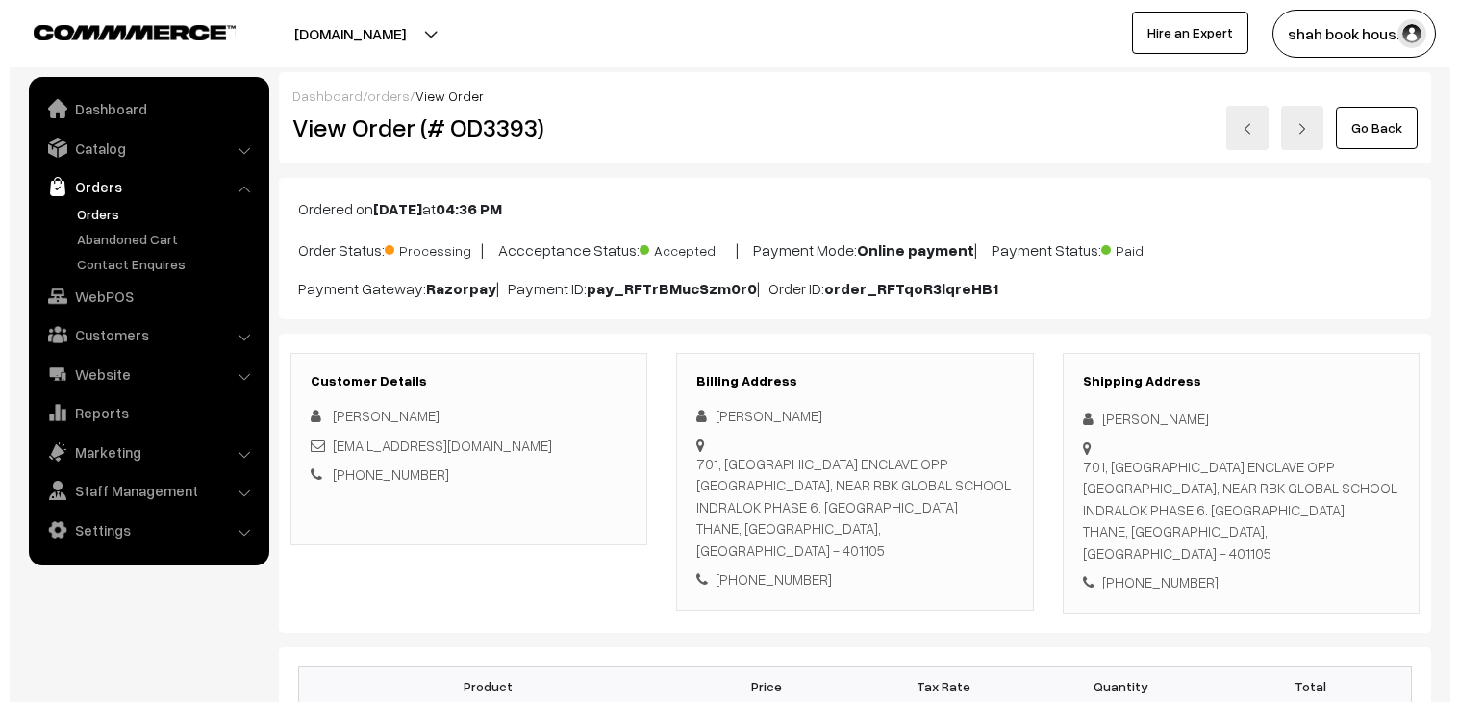
scroll to position [854, 0]
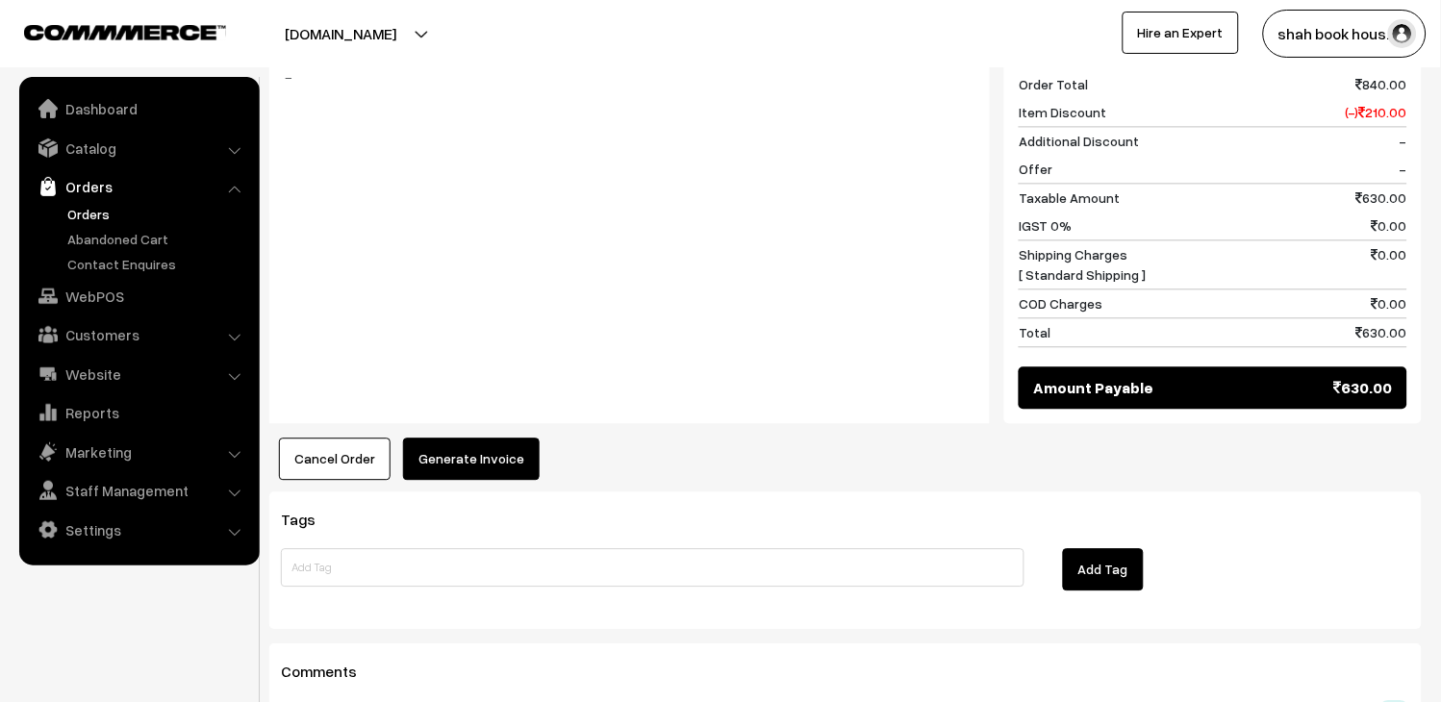
click at [514, 438] on button "Generate Invoice" at bounding box center [471, 459] width 137 height 42
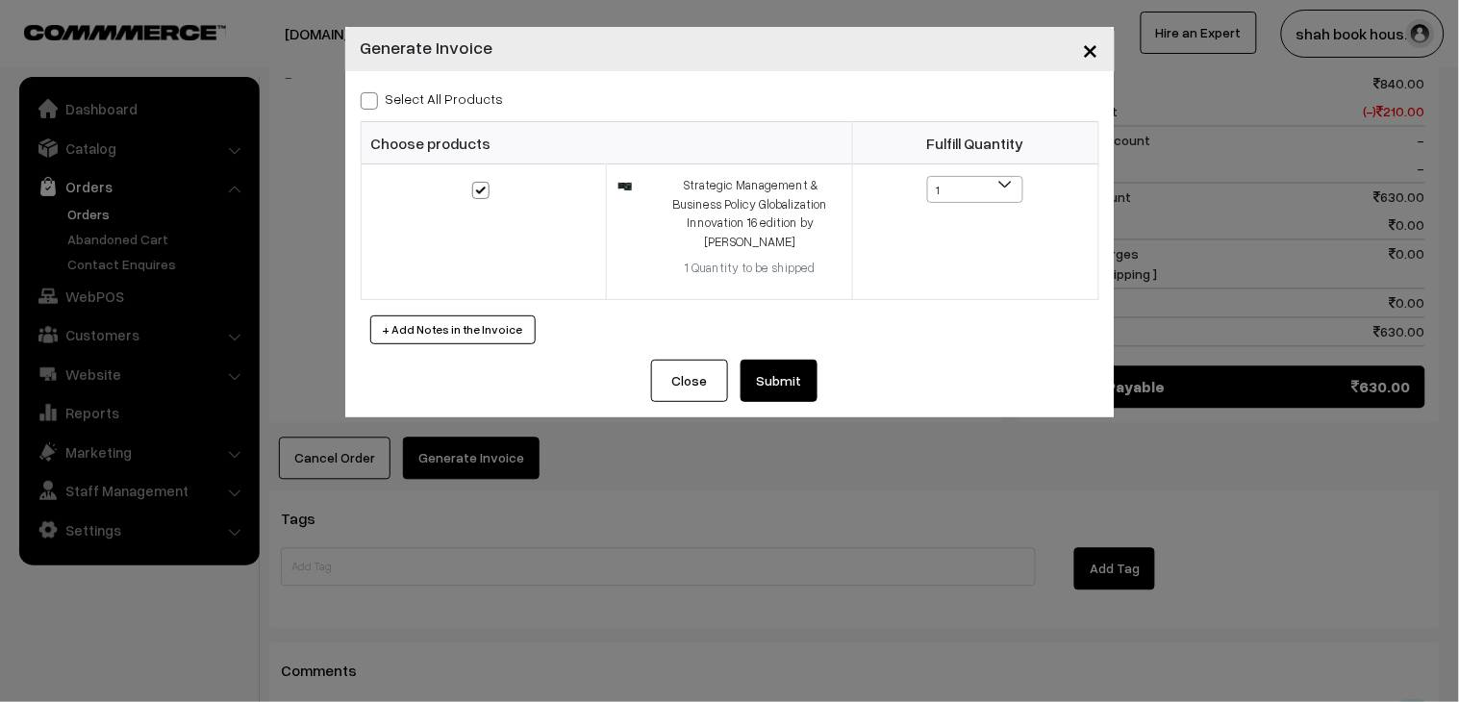
click at [787, 394] on button "Submit" at bounding box center [778, 381] width 77 height 42
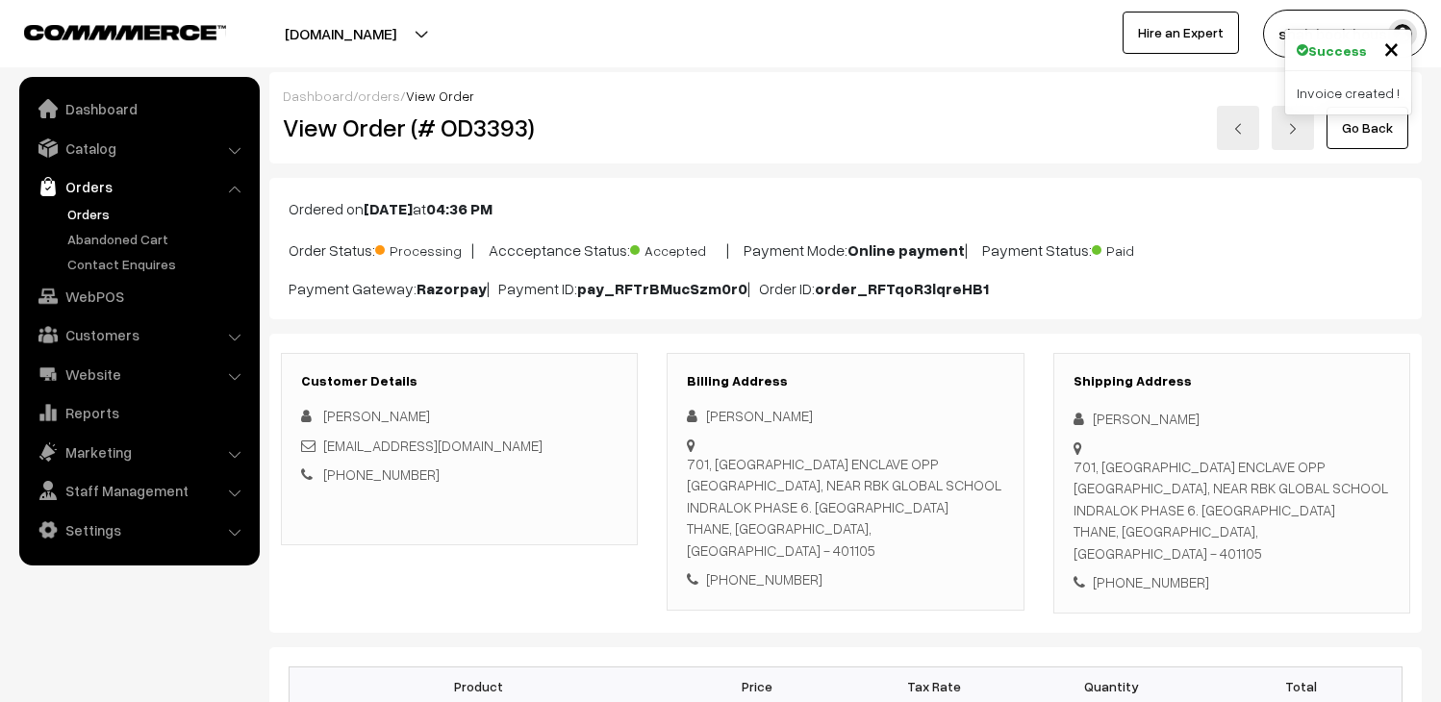
scroll to position [962, 0]
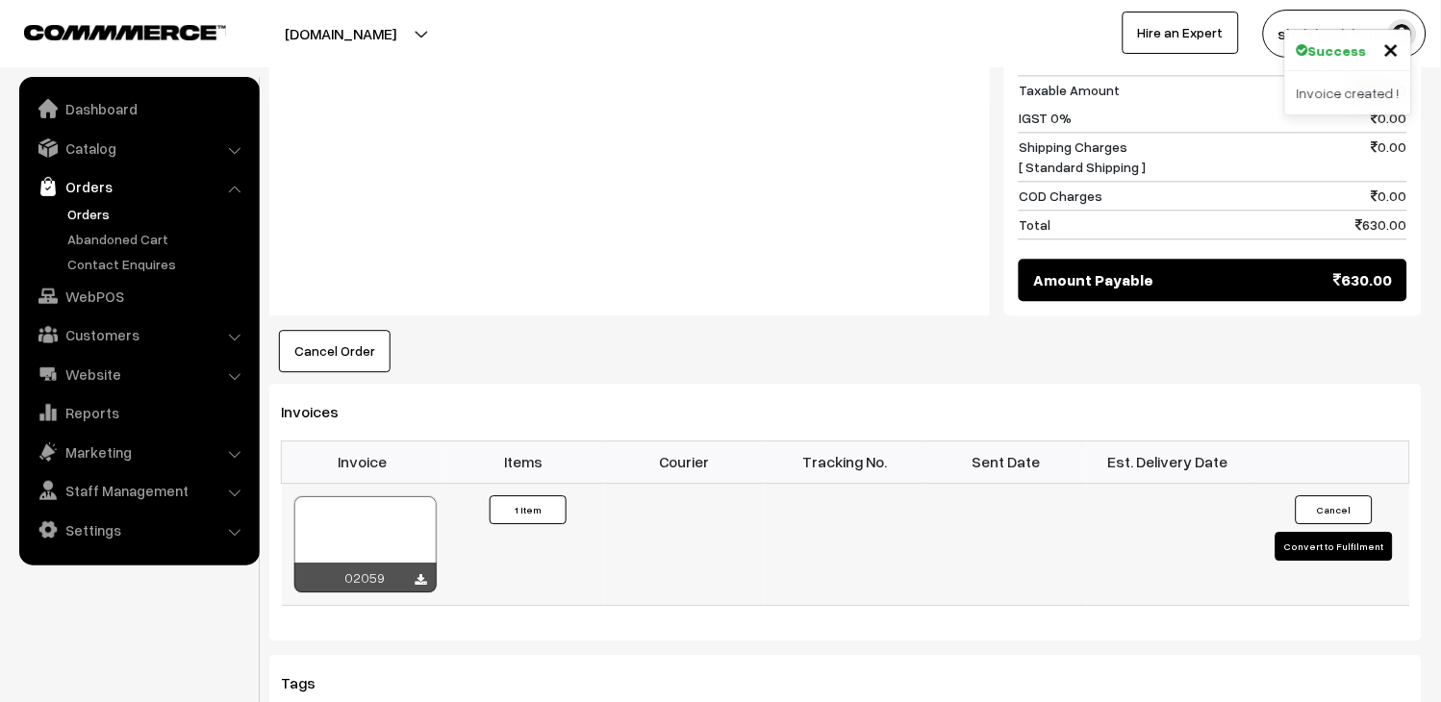
click at [397, 527] on div at bounding box center [365, 544] width 142 height 96
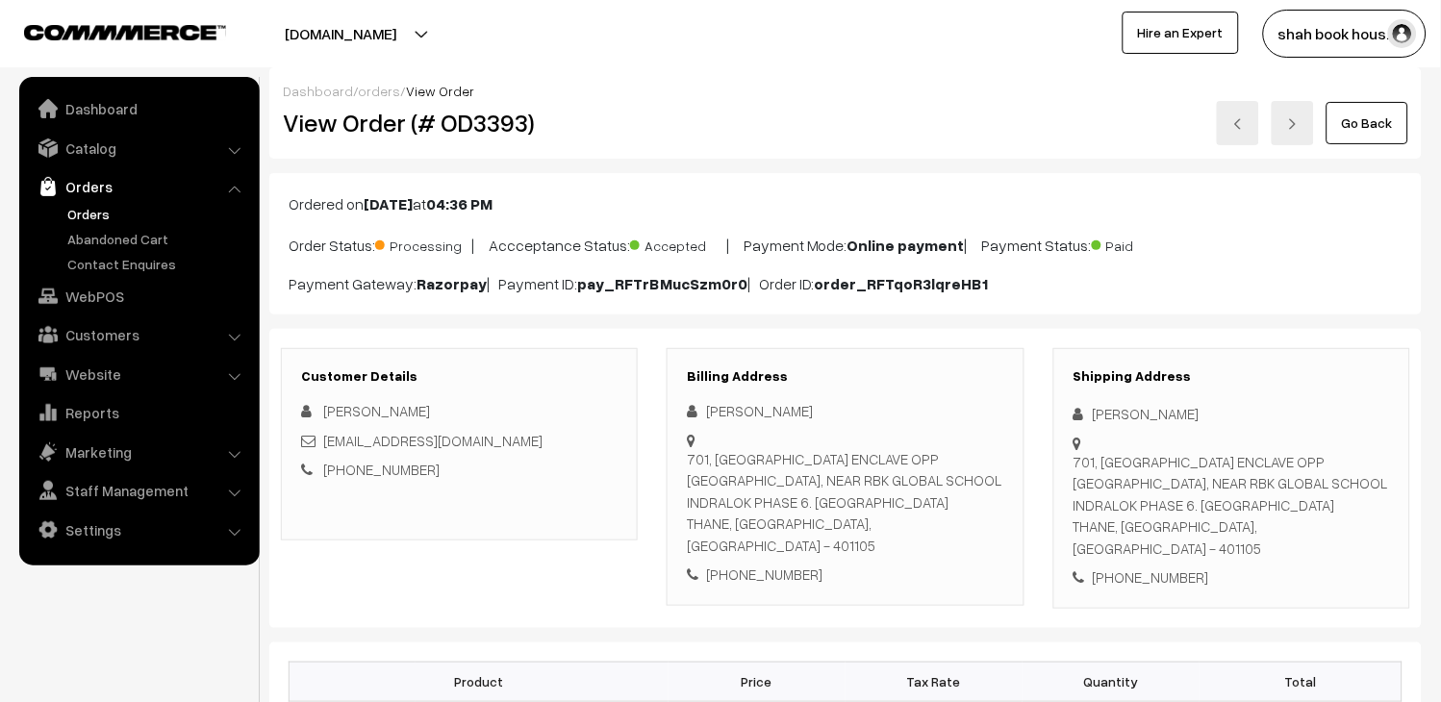
scroll to position [0, 0]
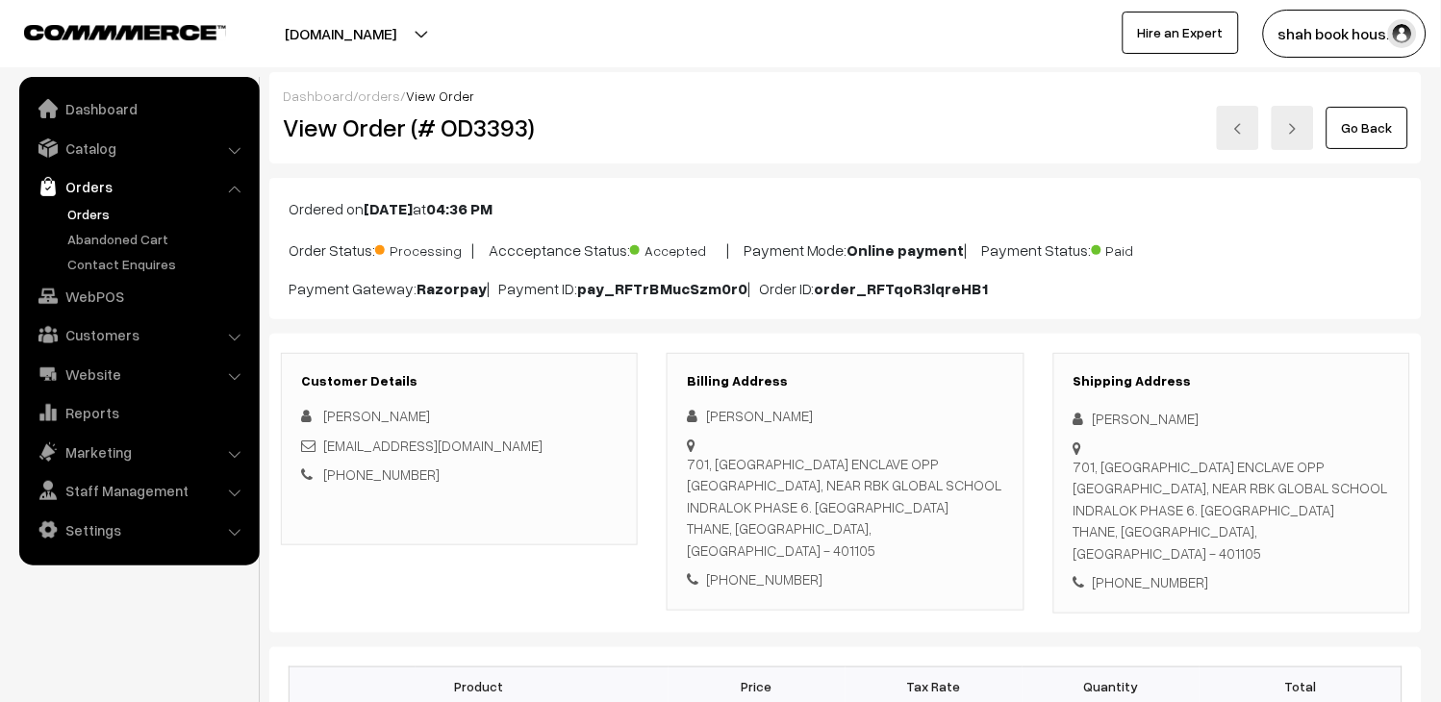
click at [106, 207] on link "Orders" at bounding box center [158, 214] width 190 height 20
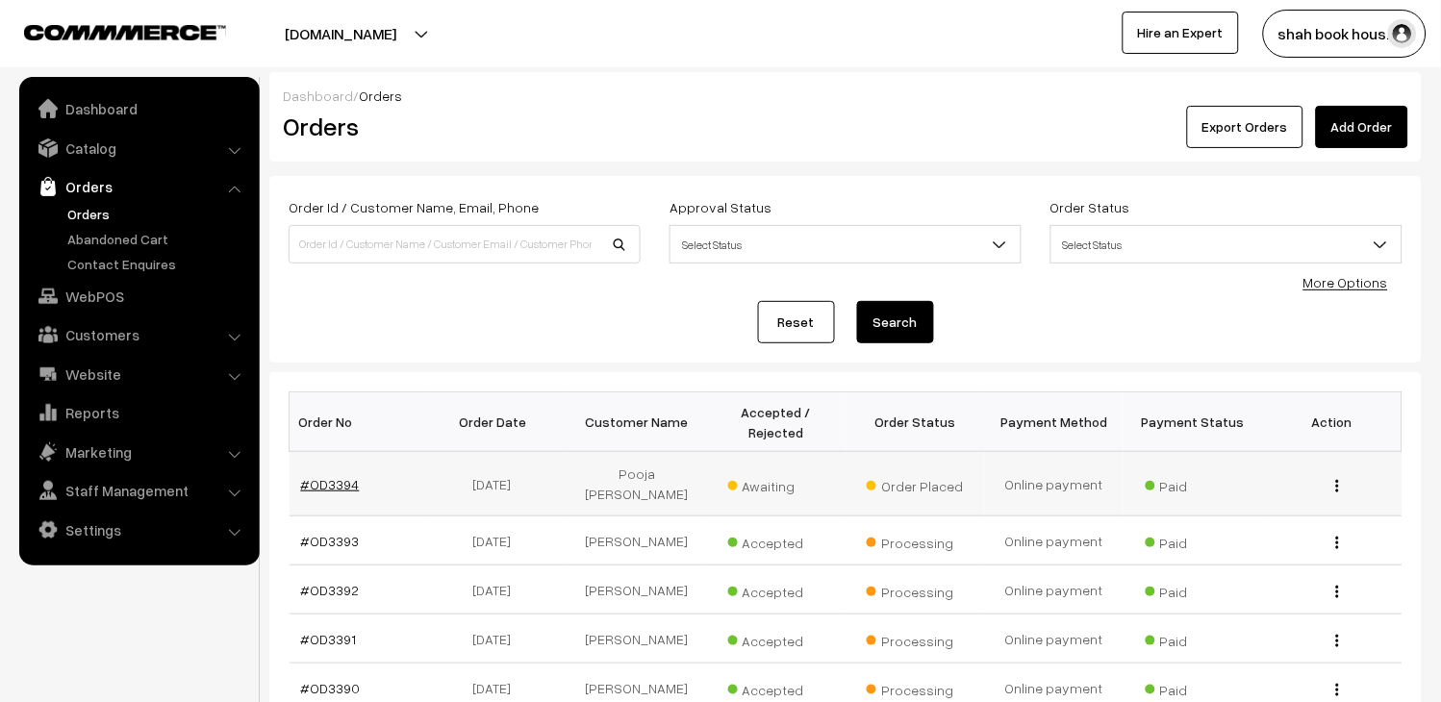
click at [352, 476] on link "#OD3394" at bounding box center [330, 484] width 59 height 16
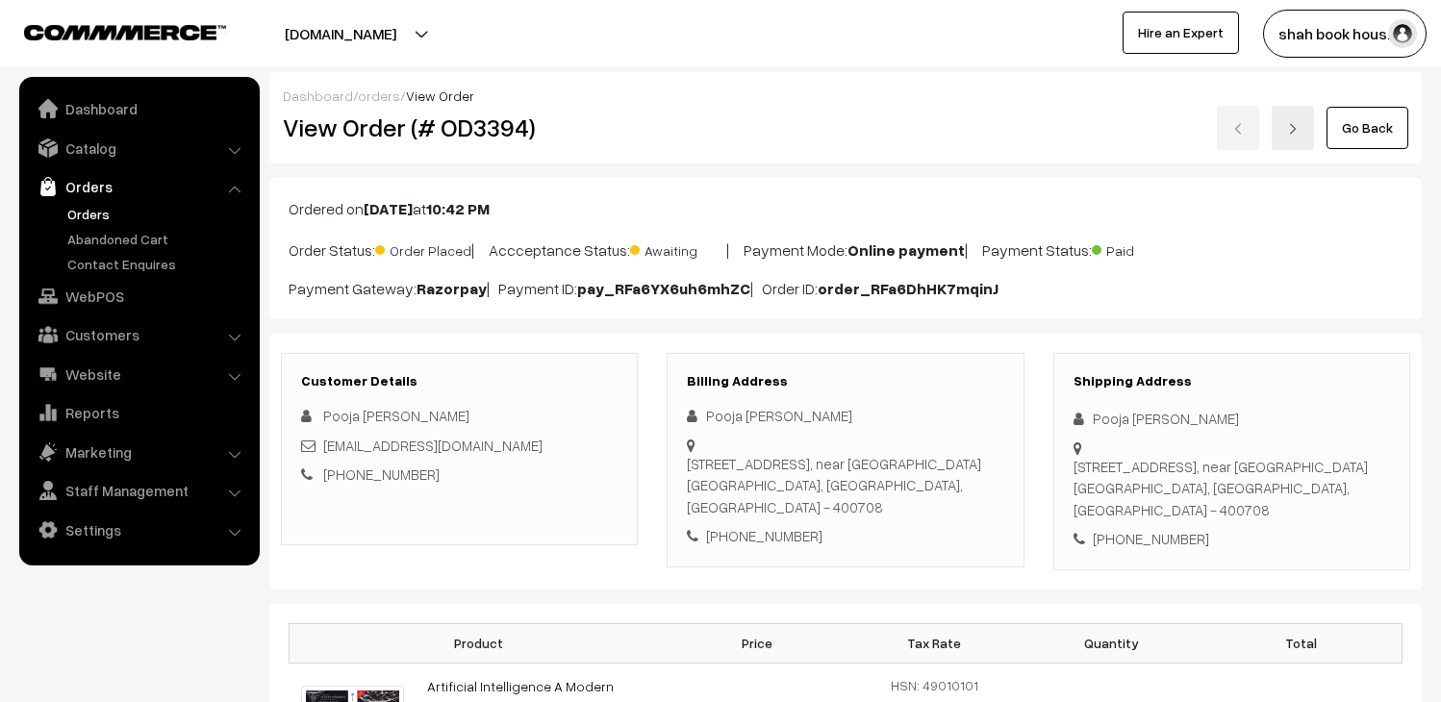
scroll to position [213, 0]
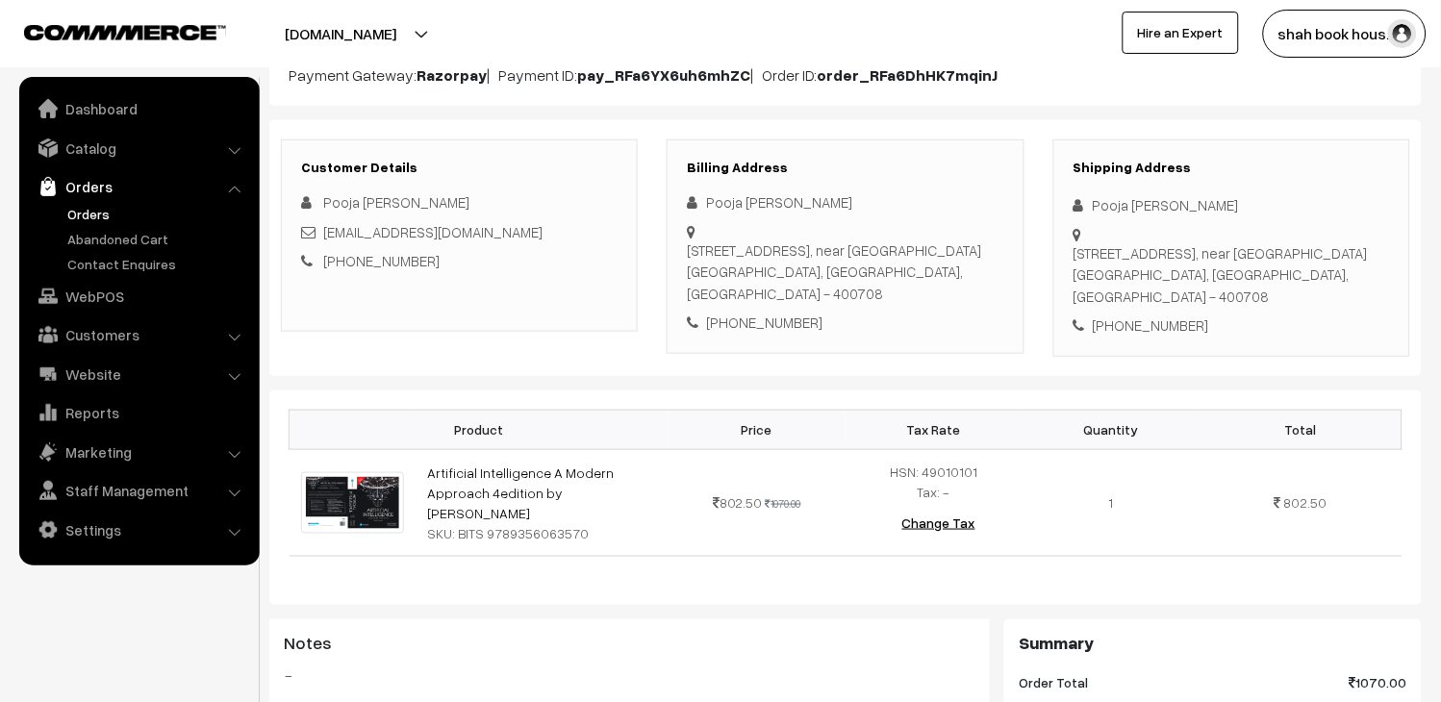
click at [471, 224] on div "[EMAIL_ADDRESS][DOMAIN_NAME]" at bounding box center [459, 232] width 316 height 22
click at [472, 224] on div "[EMAIL_ADDRESS][DOMAIN_NAME]" at bounding box center [459, 232] width 316 height 22
copy div "[EMAIL_ADDRESS][DOMAIN_NAME]"
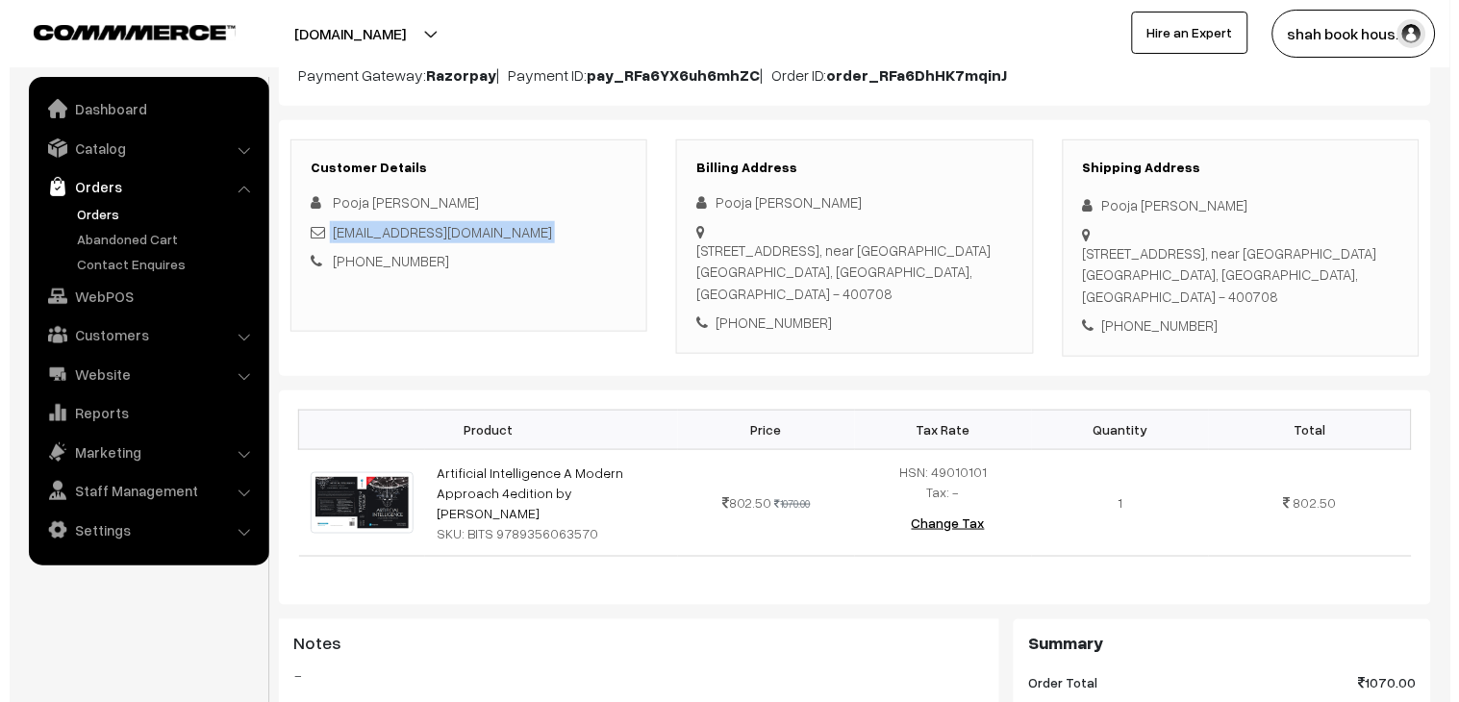
scroll to position [854, 0]
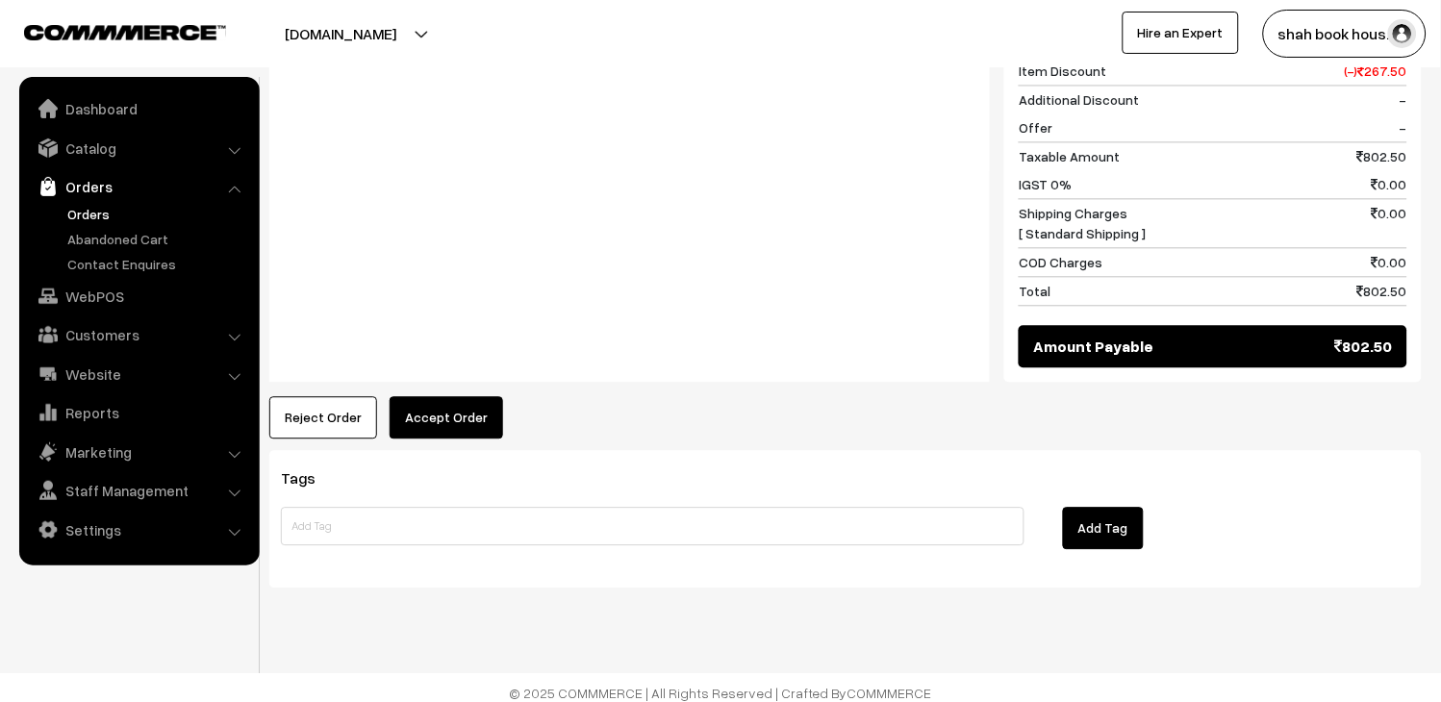
click at [428, 423] on button "Accept Order" at bounding box center [445, 417] width 113 height 42
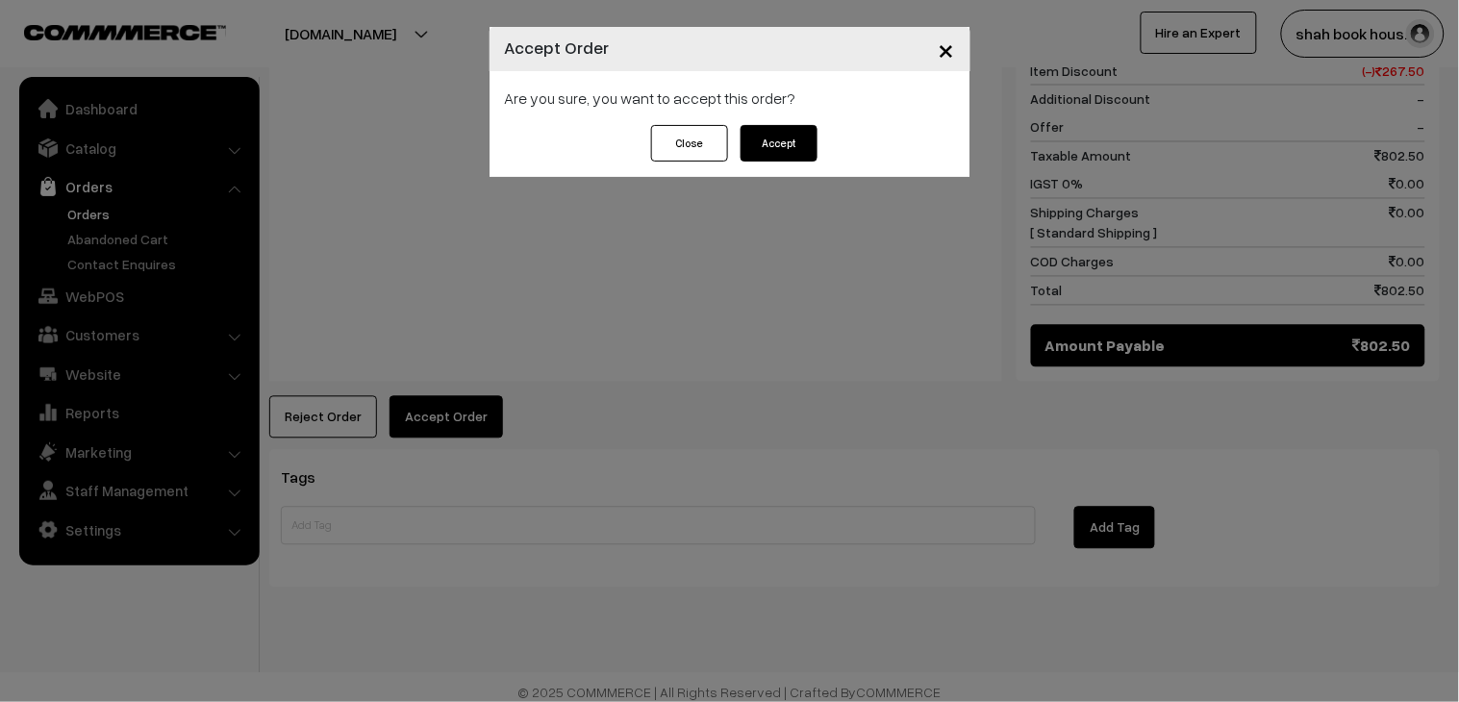
click at [760, 167] on div "Close Accept" at bounding box center [729, 151] width 481 height 52
click at [795, 138] on button "Accept" at bounding box center [778, 143] width 77 height 37
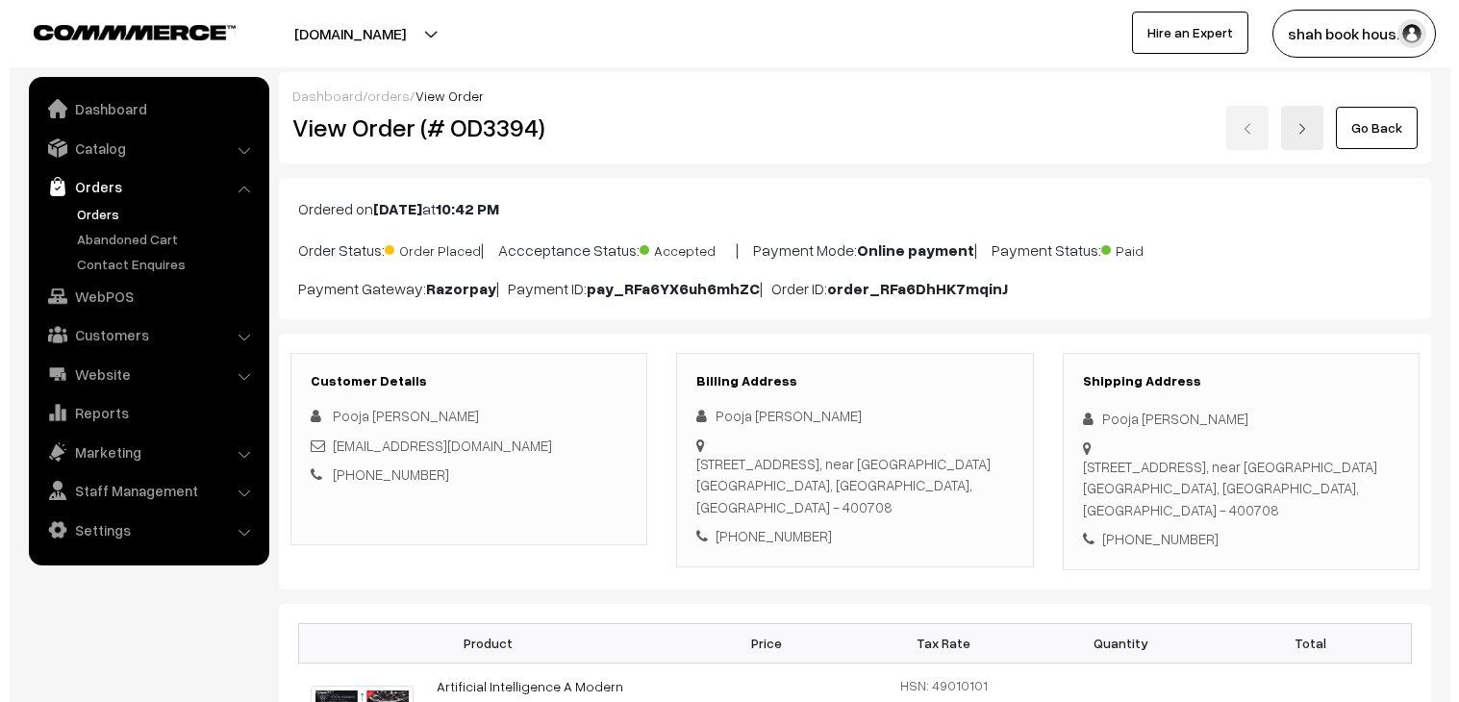
scroll to position [854, 0]
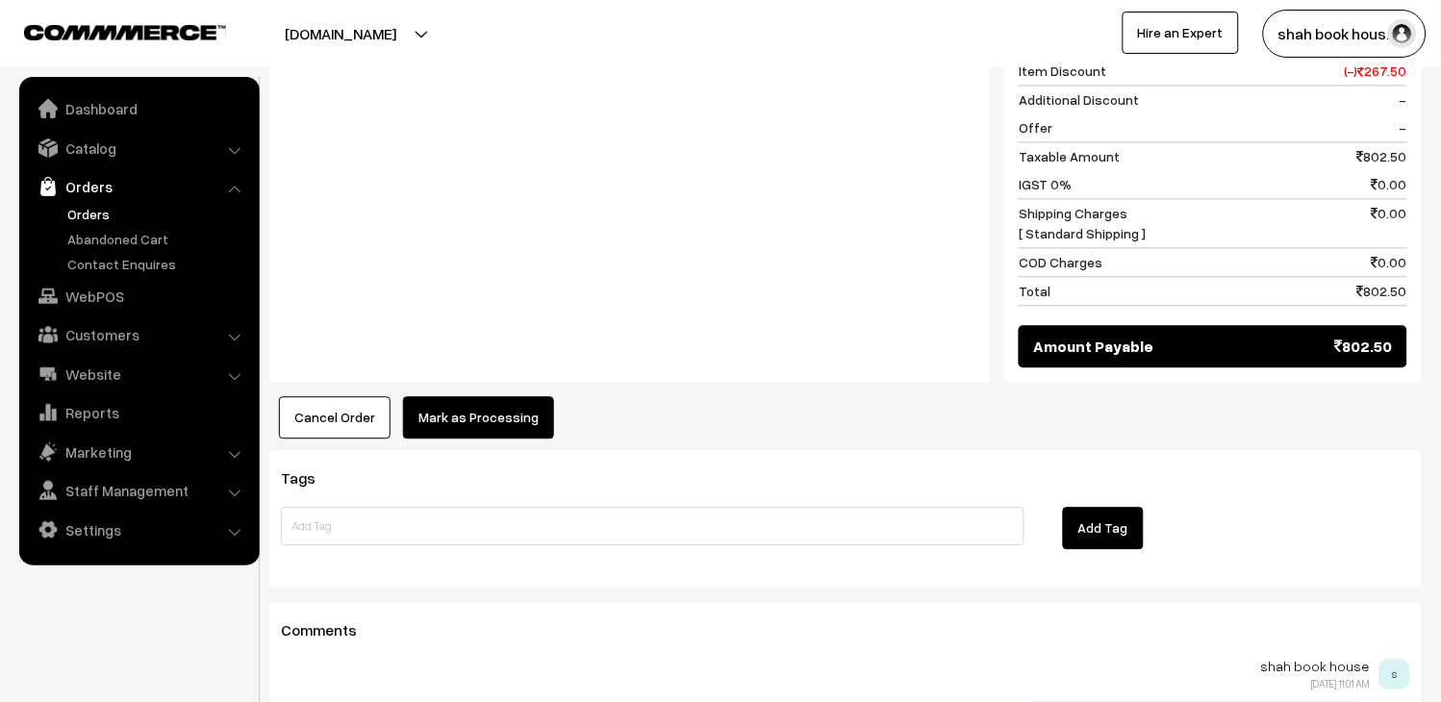
click at [501, 406] on button "Mark as Processing" at bounding box center [478, 417] width 151 height 42
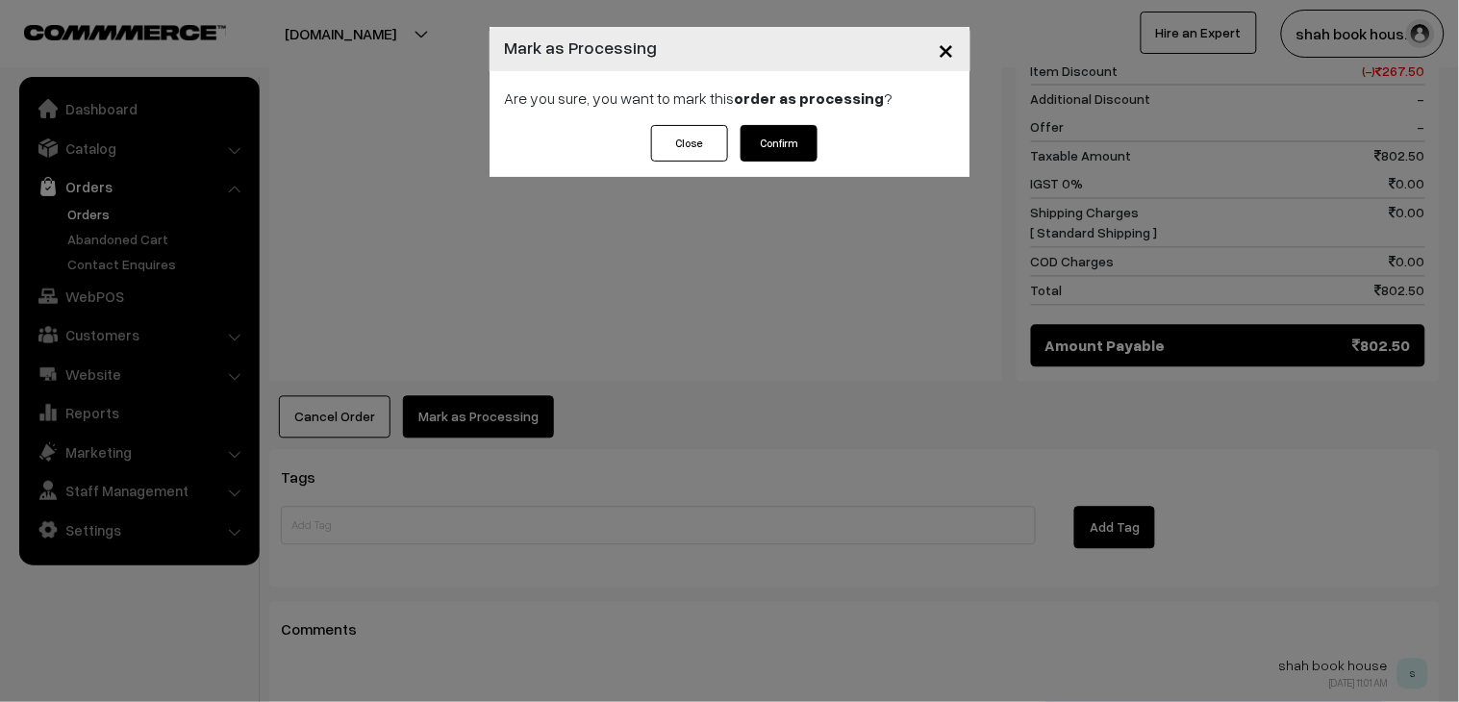
click at [798, 142] on button "Confirm" at bounding box center [778, 143] width 77 height 37
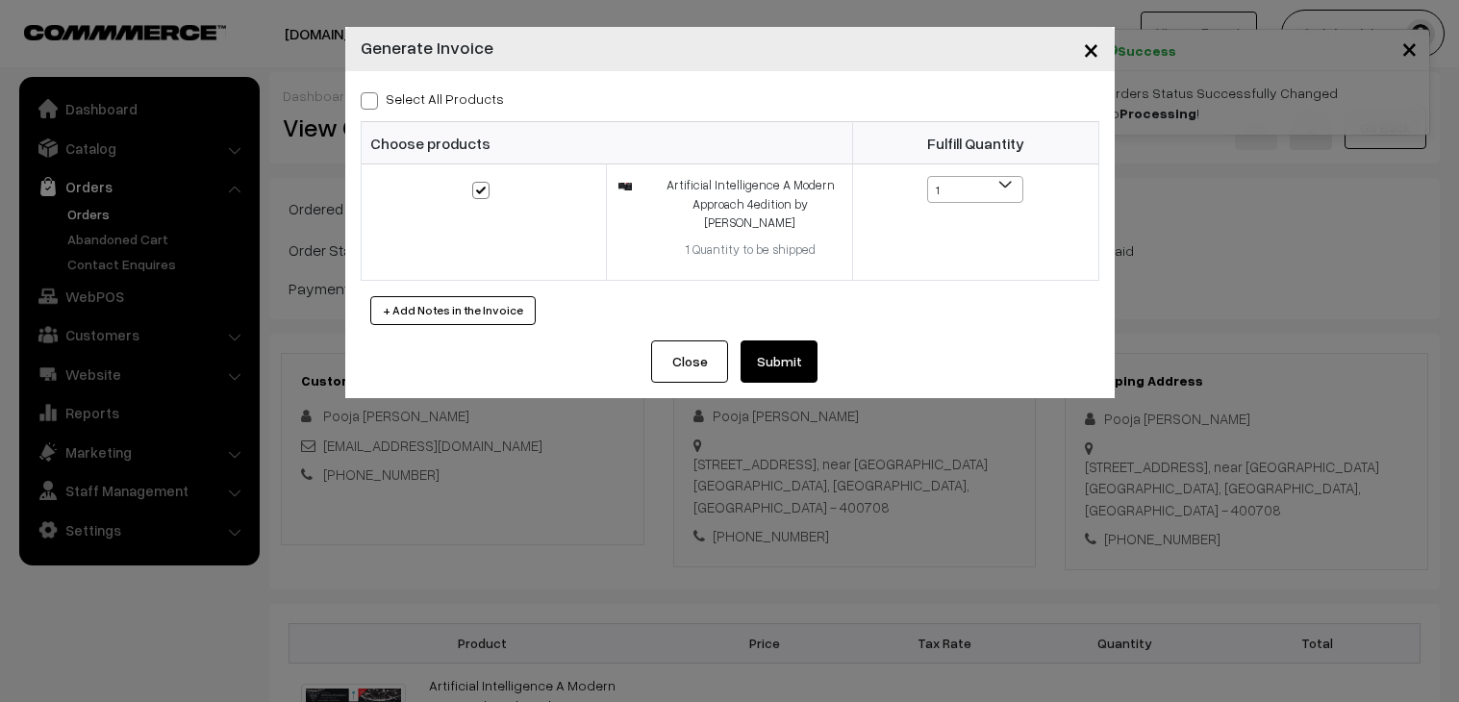
scroll to position [747, 0]
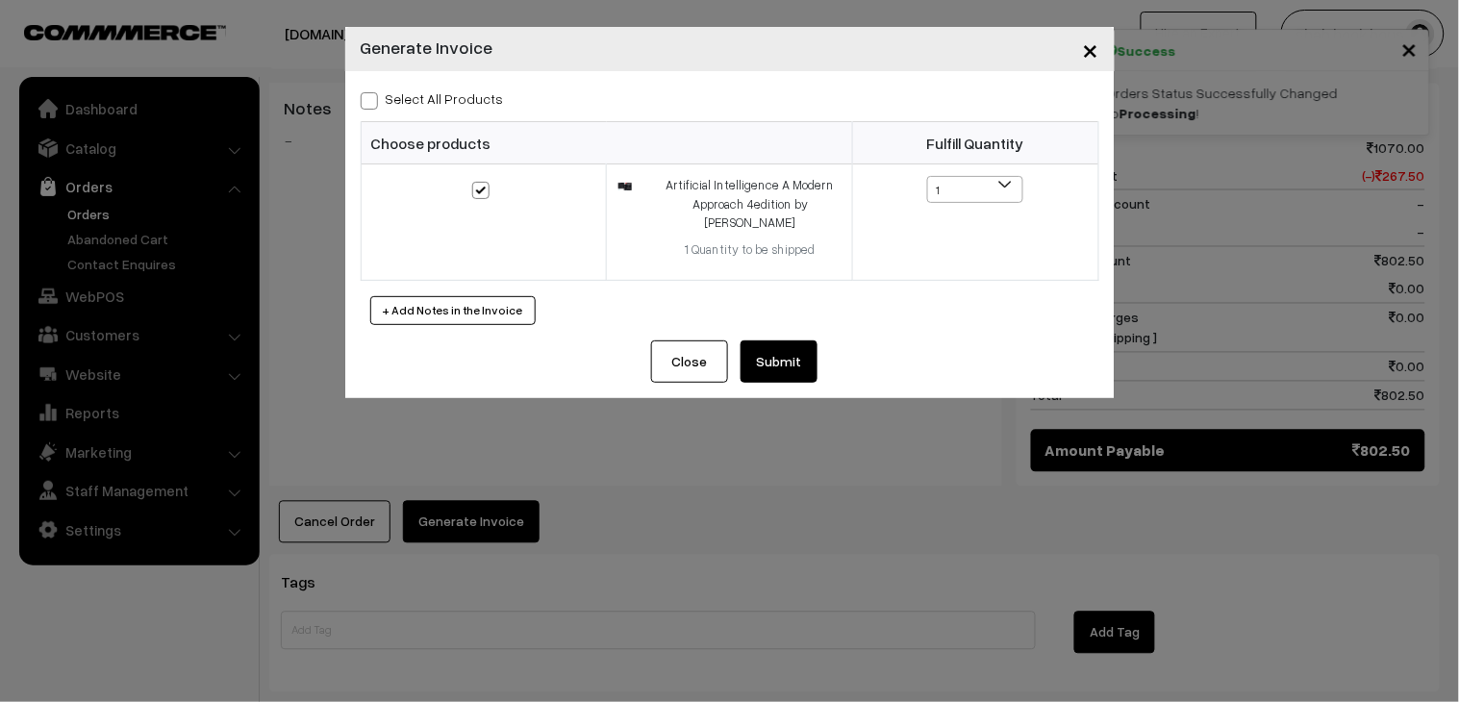
click at [752, 359] on button "Submit" at bounding box center [778, 361] width 77 height 42
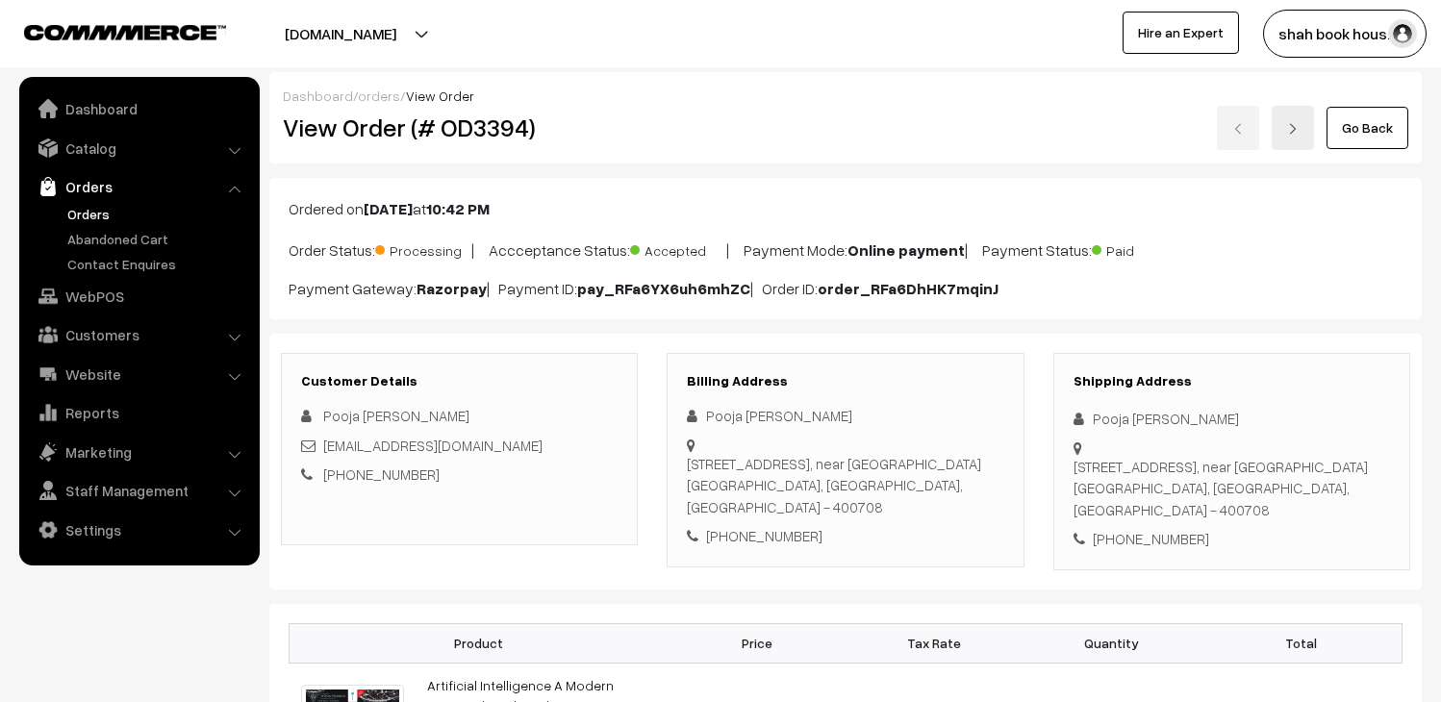
scroll to position [1068, 0]
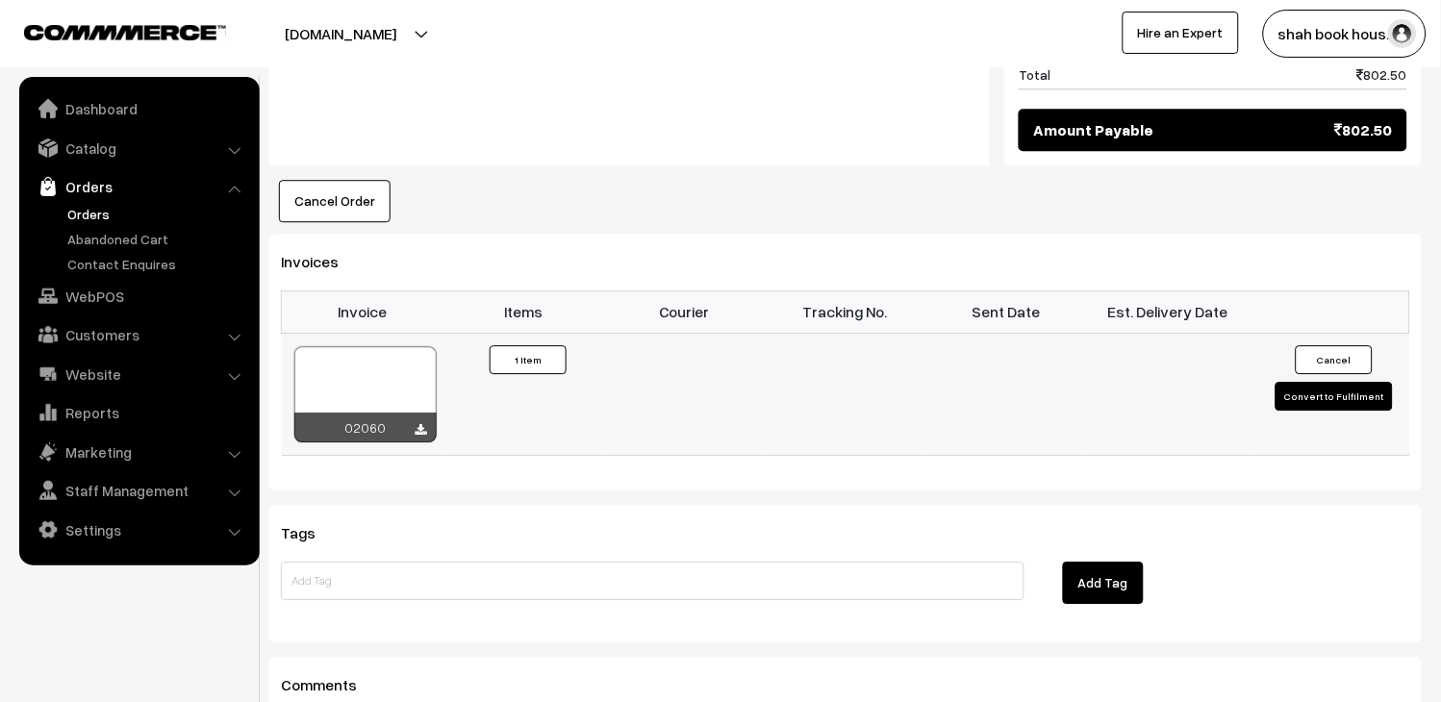
click at [373, 346] on div at bounding box center [365, 394] width 142 height 96
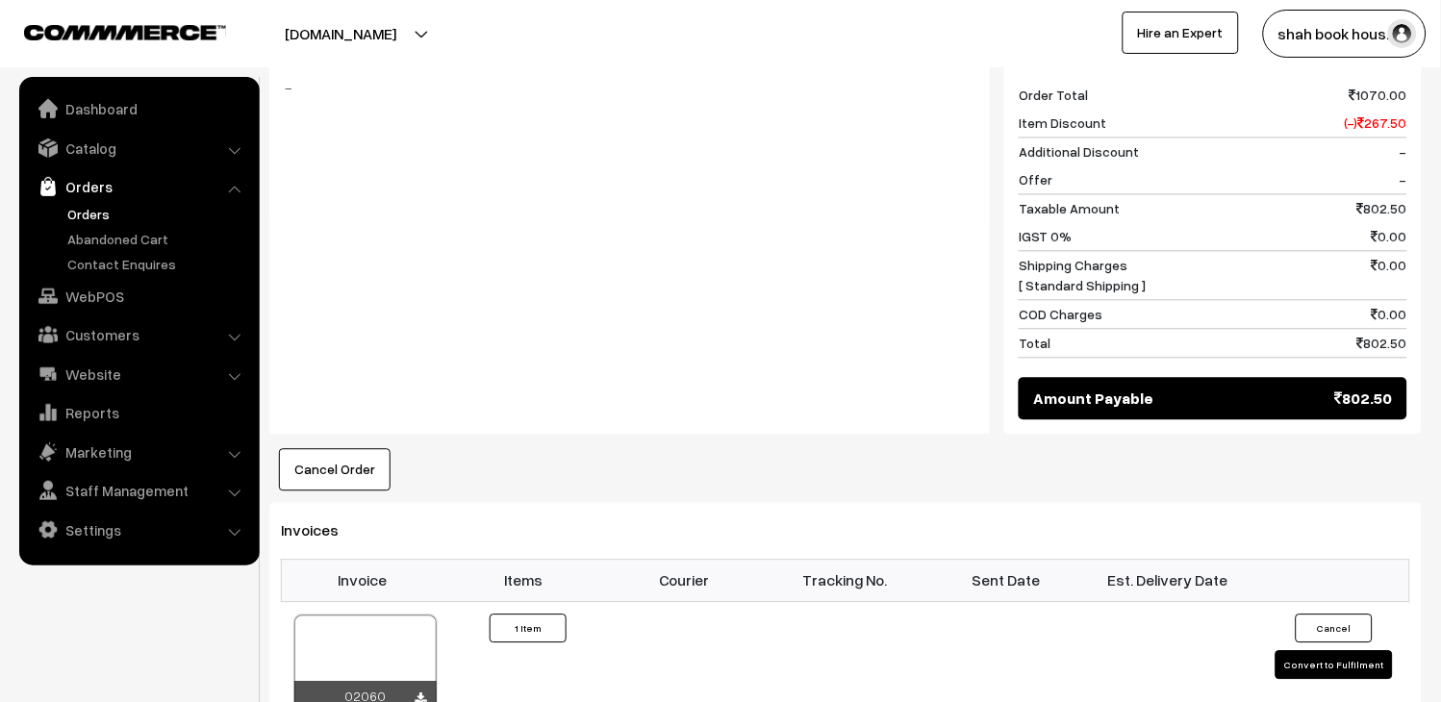
scroll to position [320, 0]
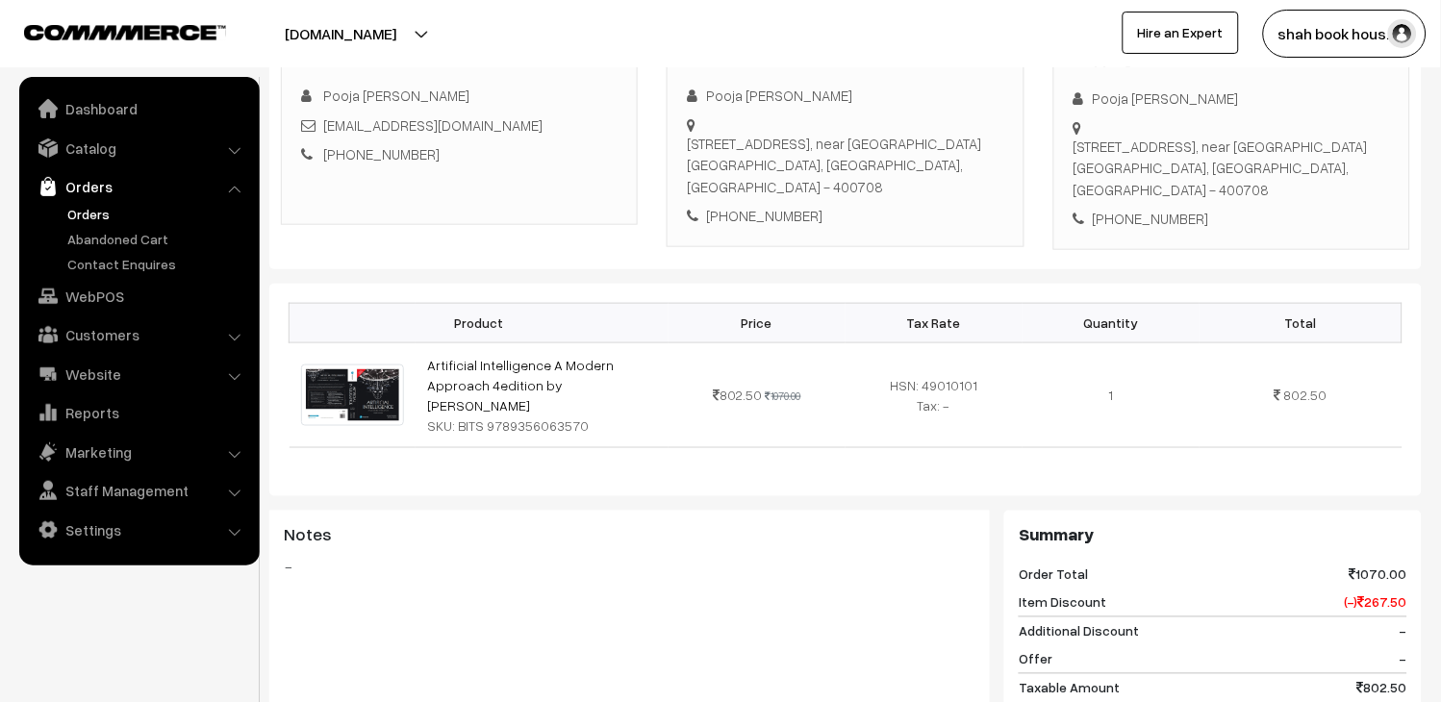
click at [61, 210] on ul "Orders" at bounding box center [139, 239] width 231 height 70
click at [85, 210] on link "Orders" at bounding box center [158, 214] width 190 height 20
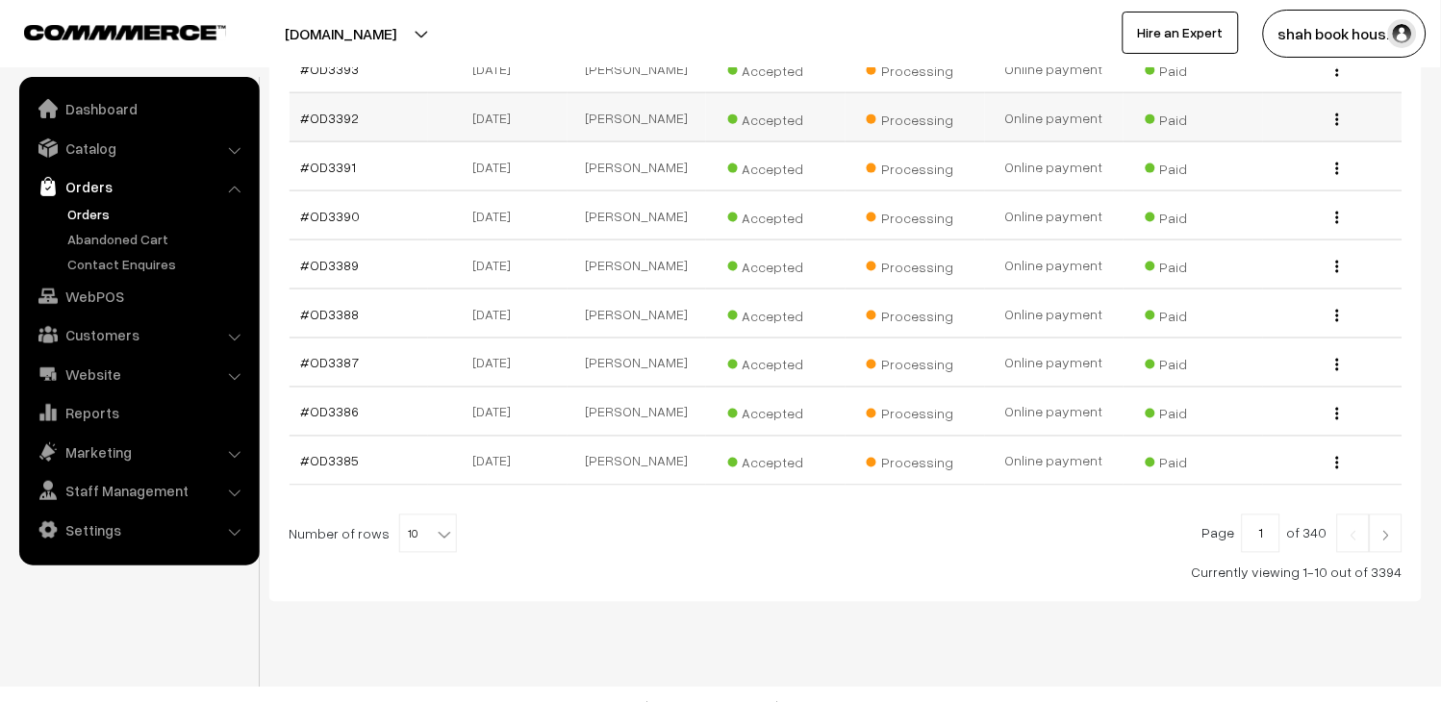
scroll to position [498, 0]
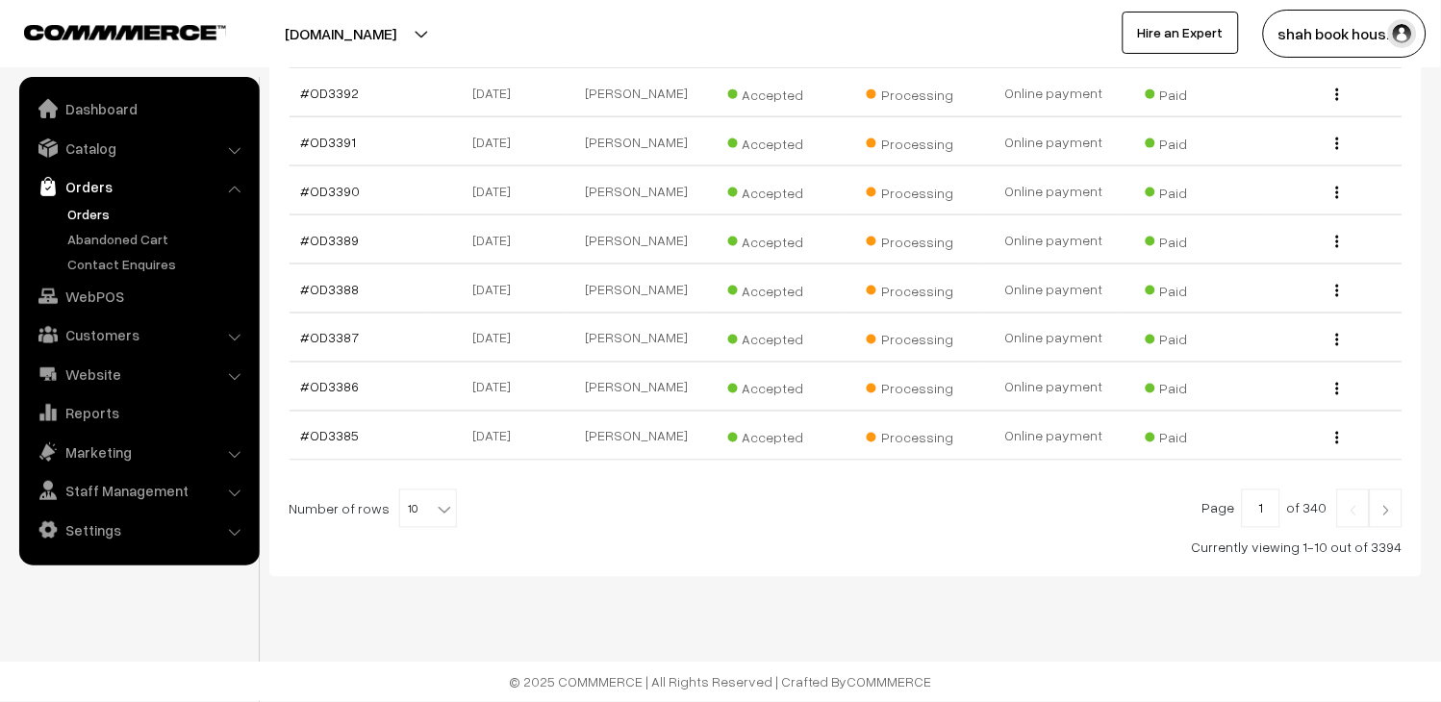
click at [1375, 514] on link at bounding box center [1385, 508] width 33 height 38
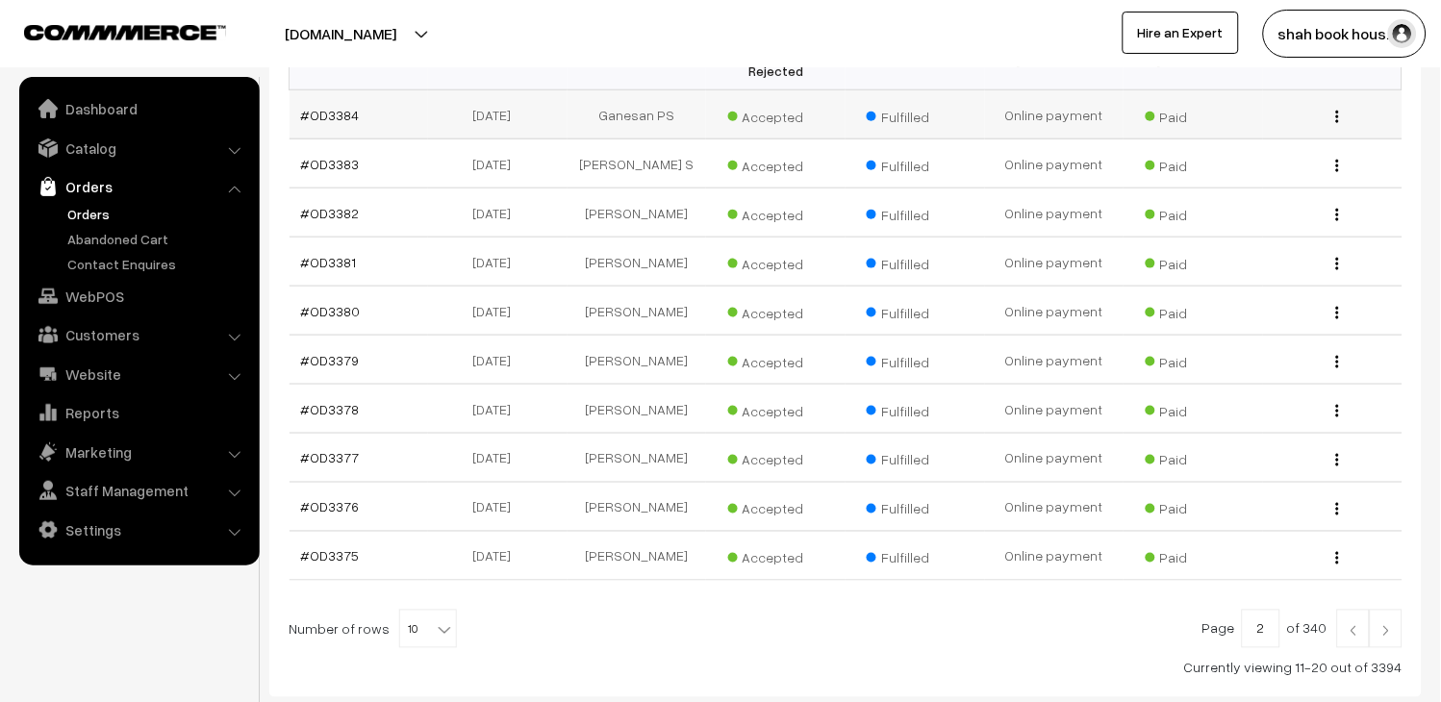
scroll to position [498, 0]
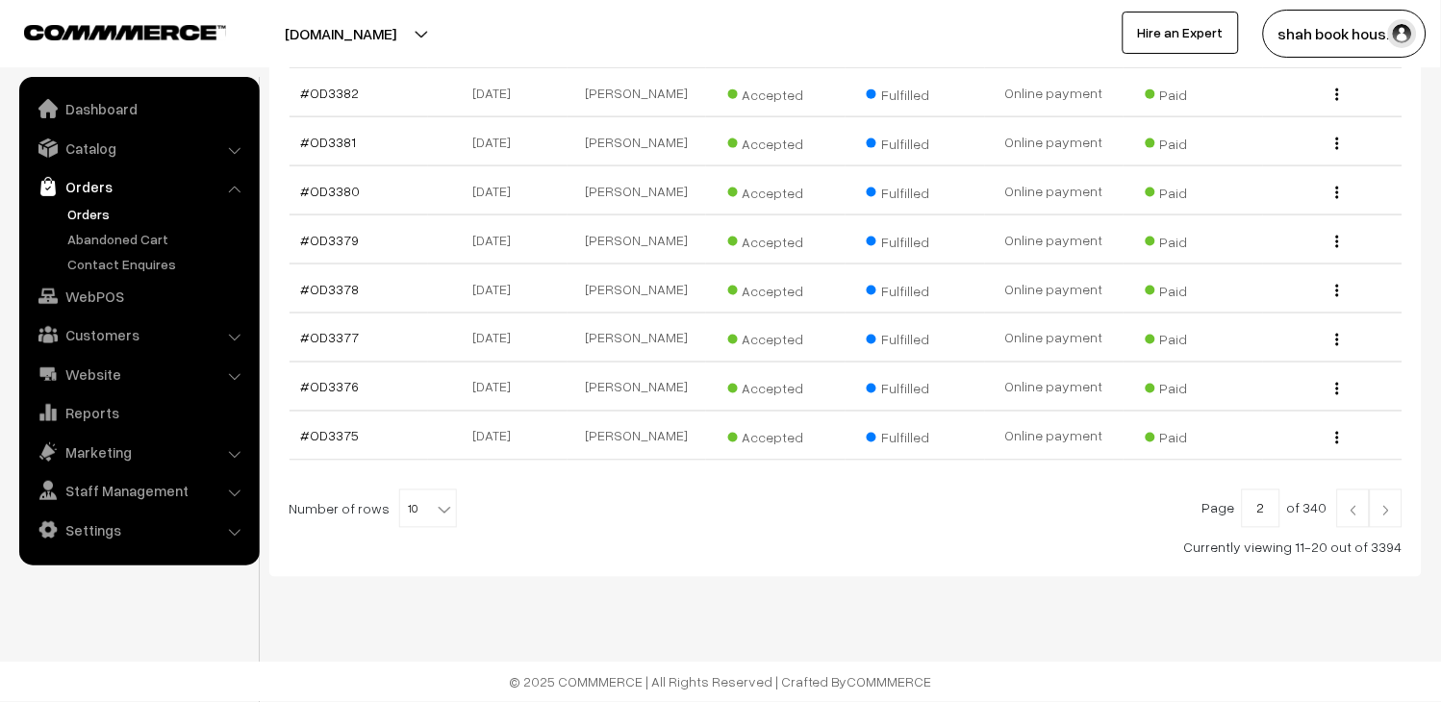
click at [1363, 512] on link at bounding box center [1353, 508] width 33 height 38
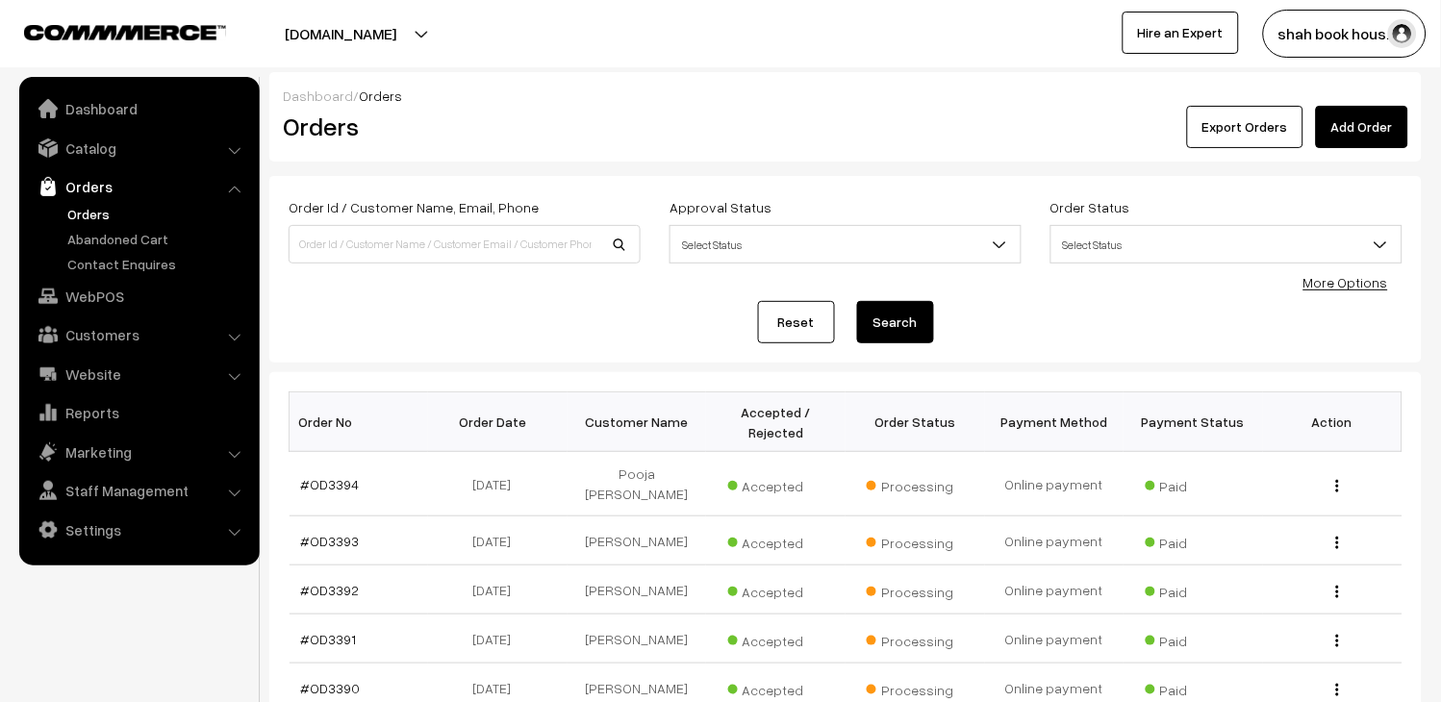
click at [92, 202] on link "Orders" at bounding box center [138, 186] width 229 height 35
